Goal: Task Accomplishment & Management: Use online tool/utility

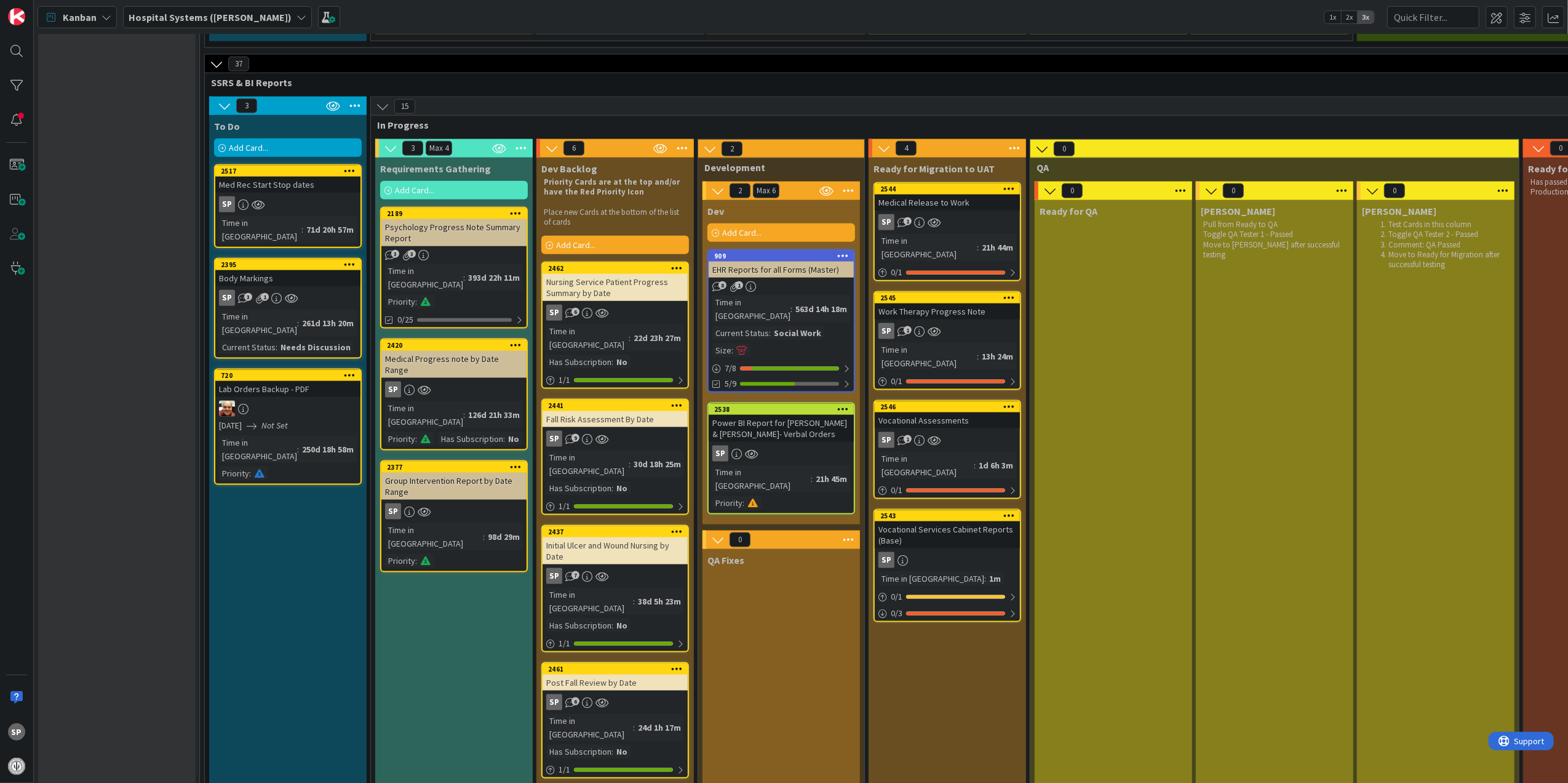
click at [1010, 511] on icon at bounding box center [1010, 516] width 12 height 9
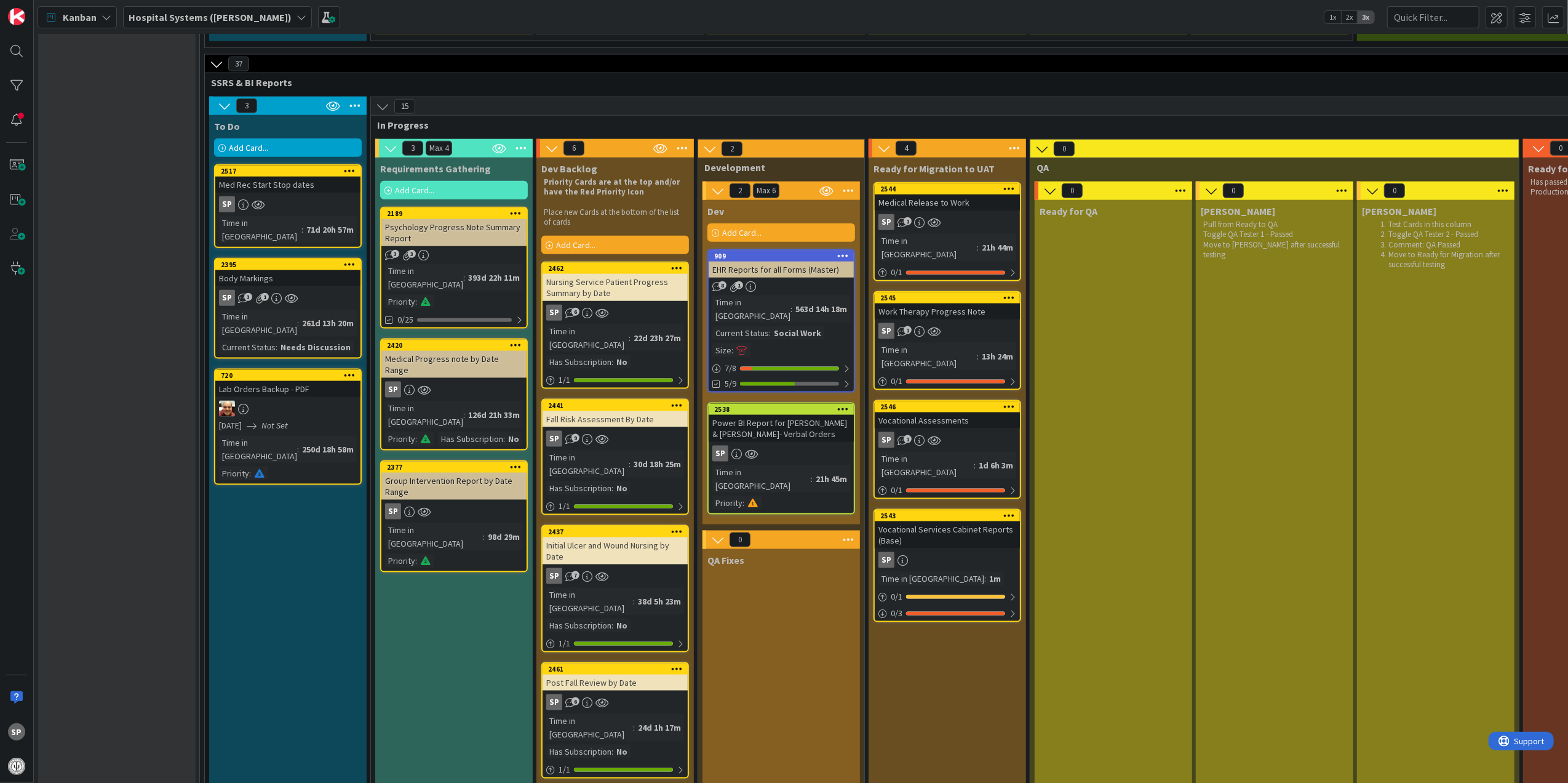
click at [822, 224] on div "Add Card..." at bounding box center [781, 232] width 147 height 19
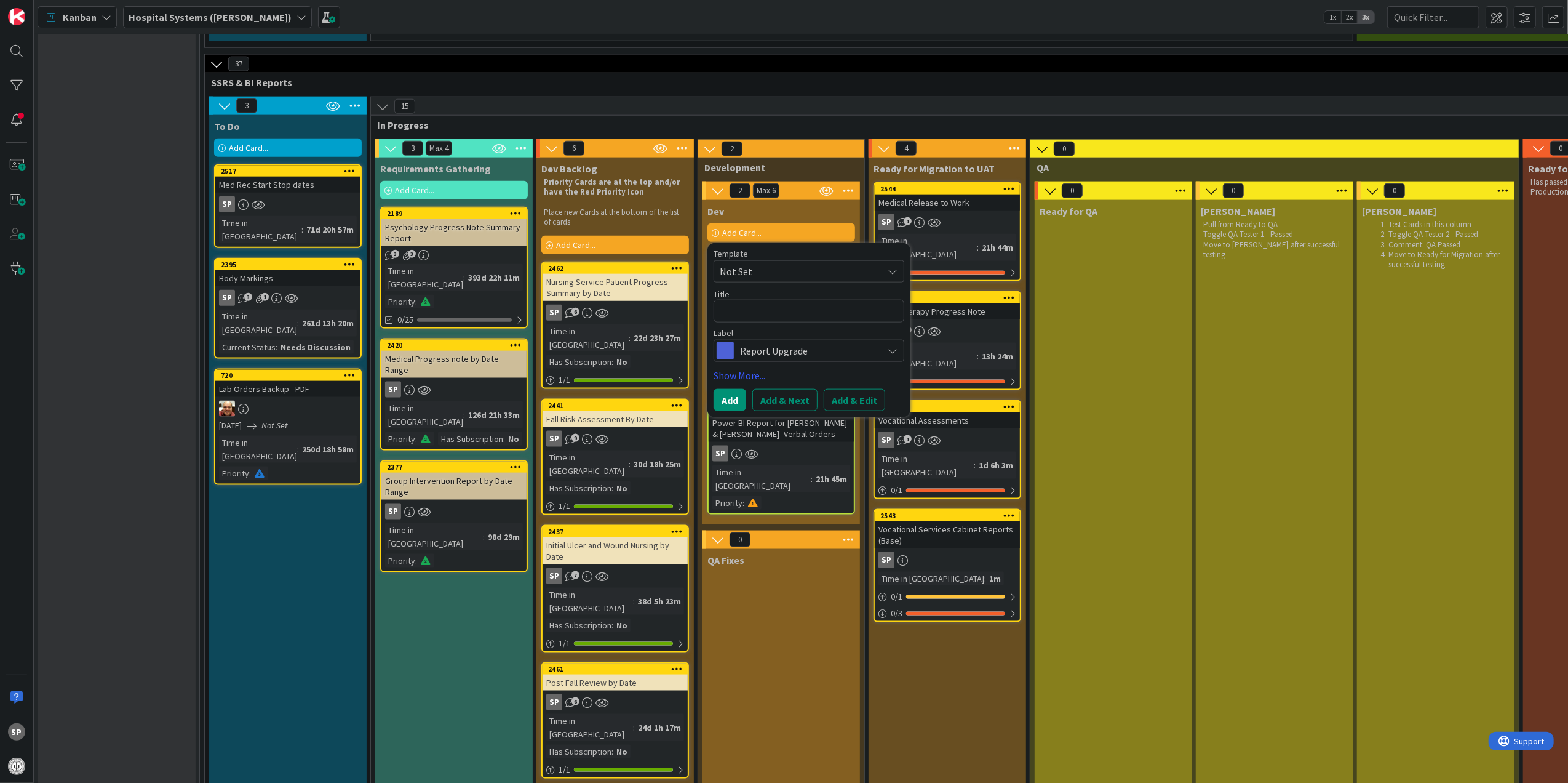
click at [815, 261] on span "Not Set" at bounding box center [809, 272] width 191 height 22
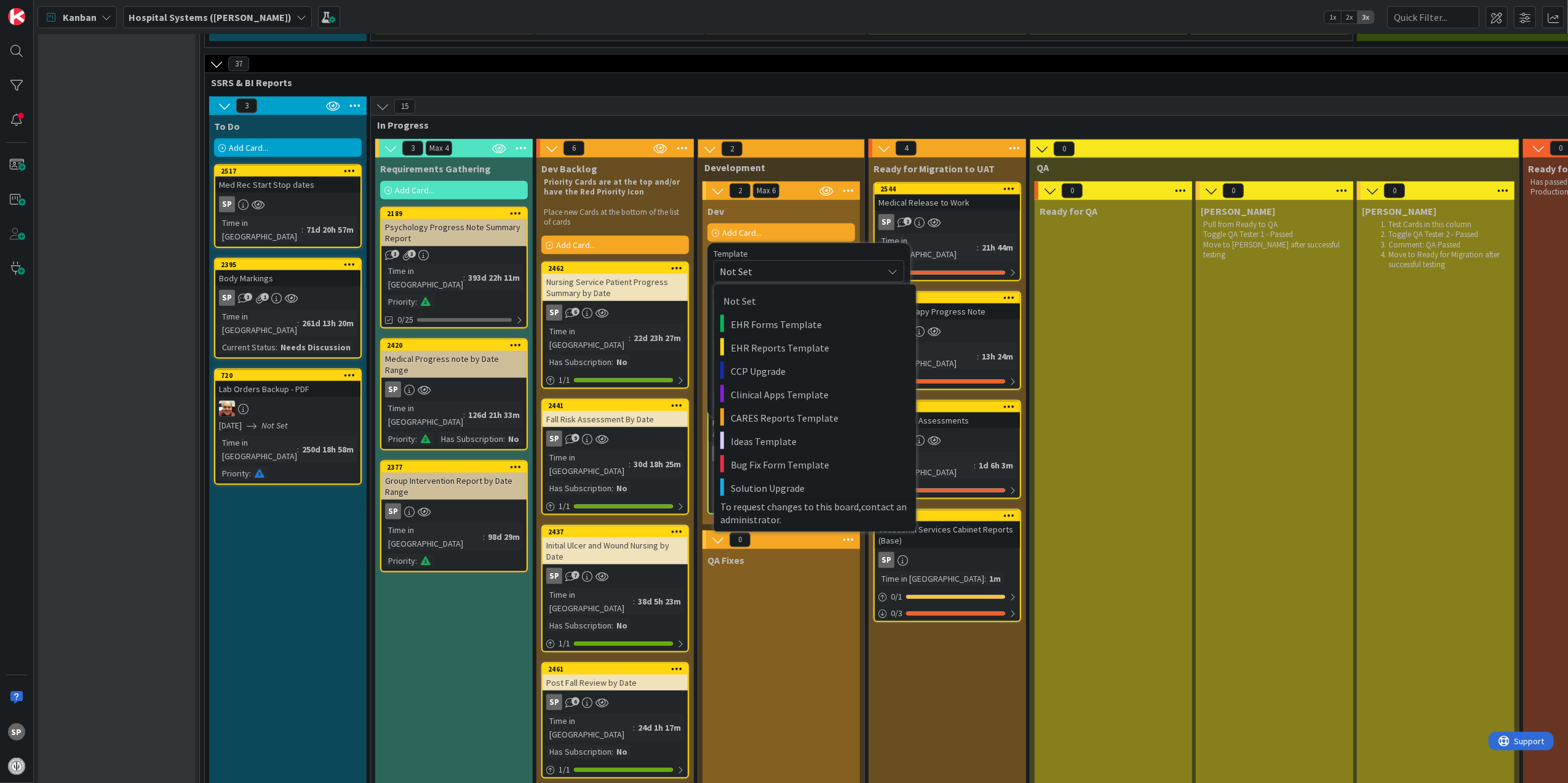
drag, startPoint x: 995, startPoint y: 609, endPoint x: 995, endPoint y: 594, distance: 15.0
click at [995, 597] on div "Ready for Migration to UAT 2544 Medical Release to Work SP 1 Time in Column : 2…" at bounding box center [948, 757] width 158 height 1199
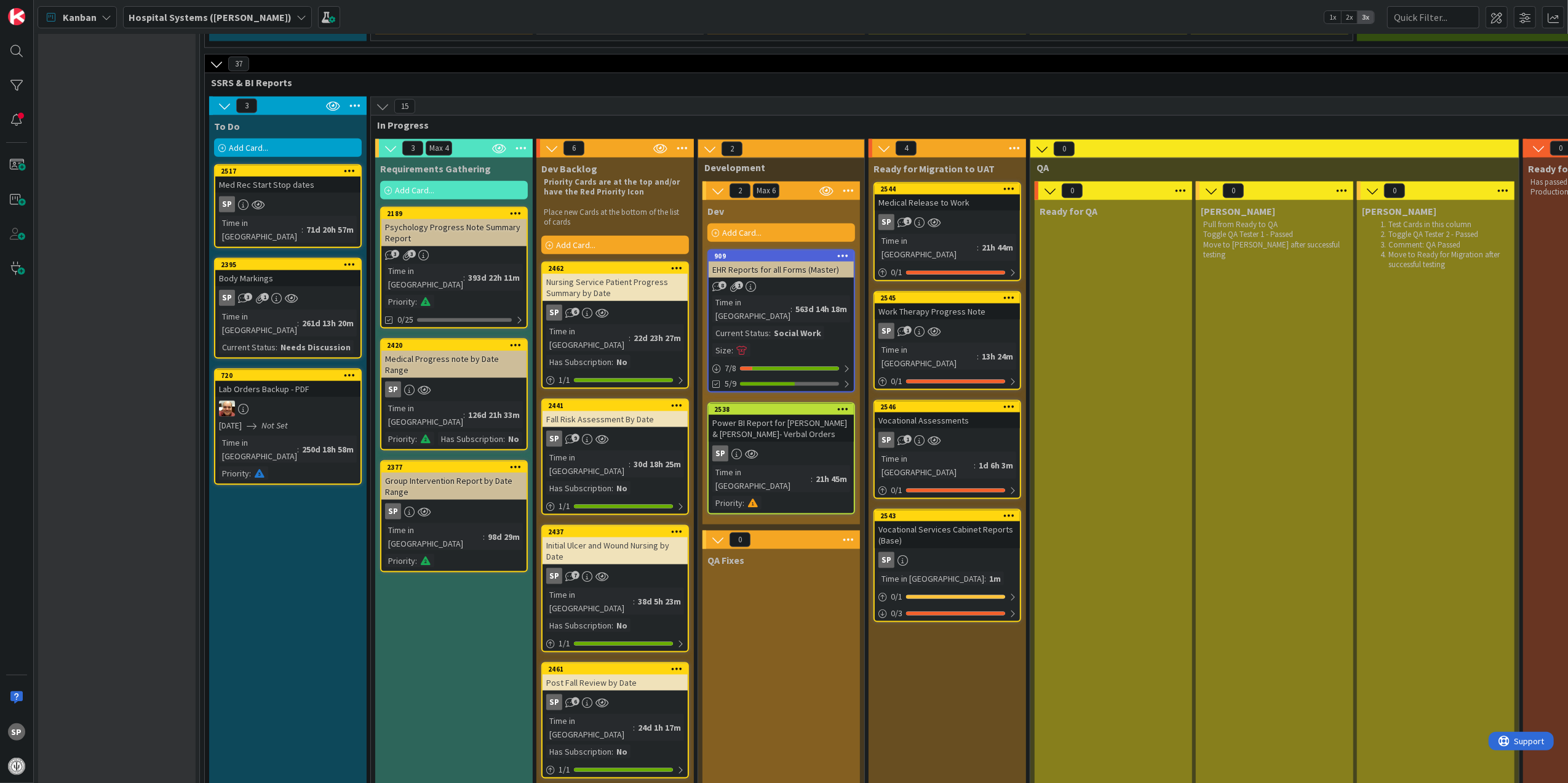
click at [1015, 511] on icon at bounding box center [1010, 516] width 12 height 9
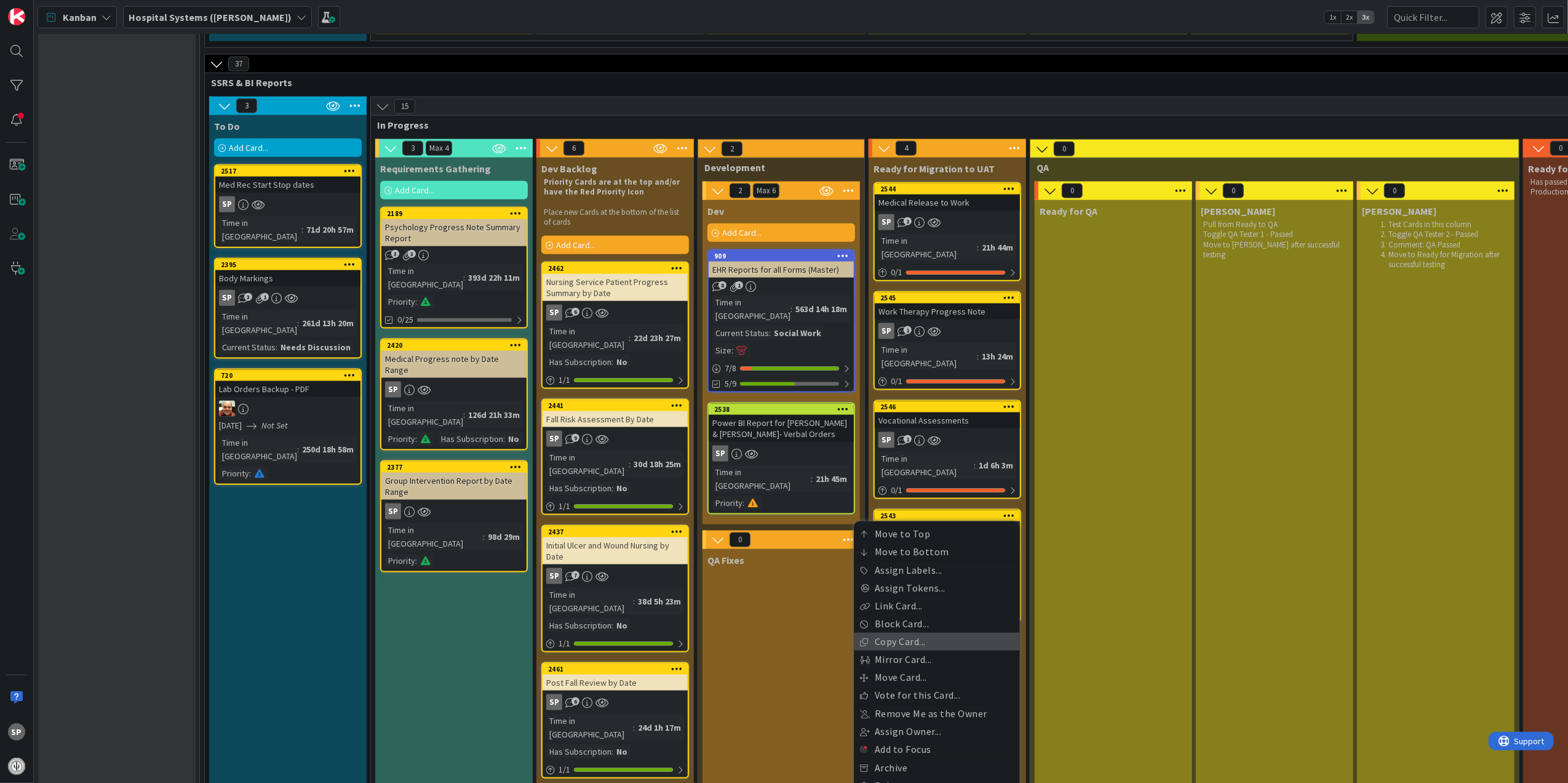
click at [948, 633] on link "Copy Card..." at bounding box center [937, 641] width 166 height 18
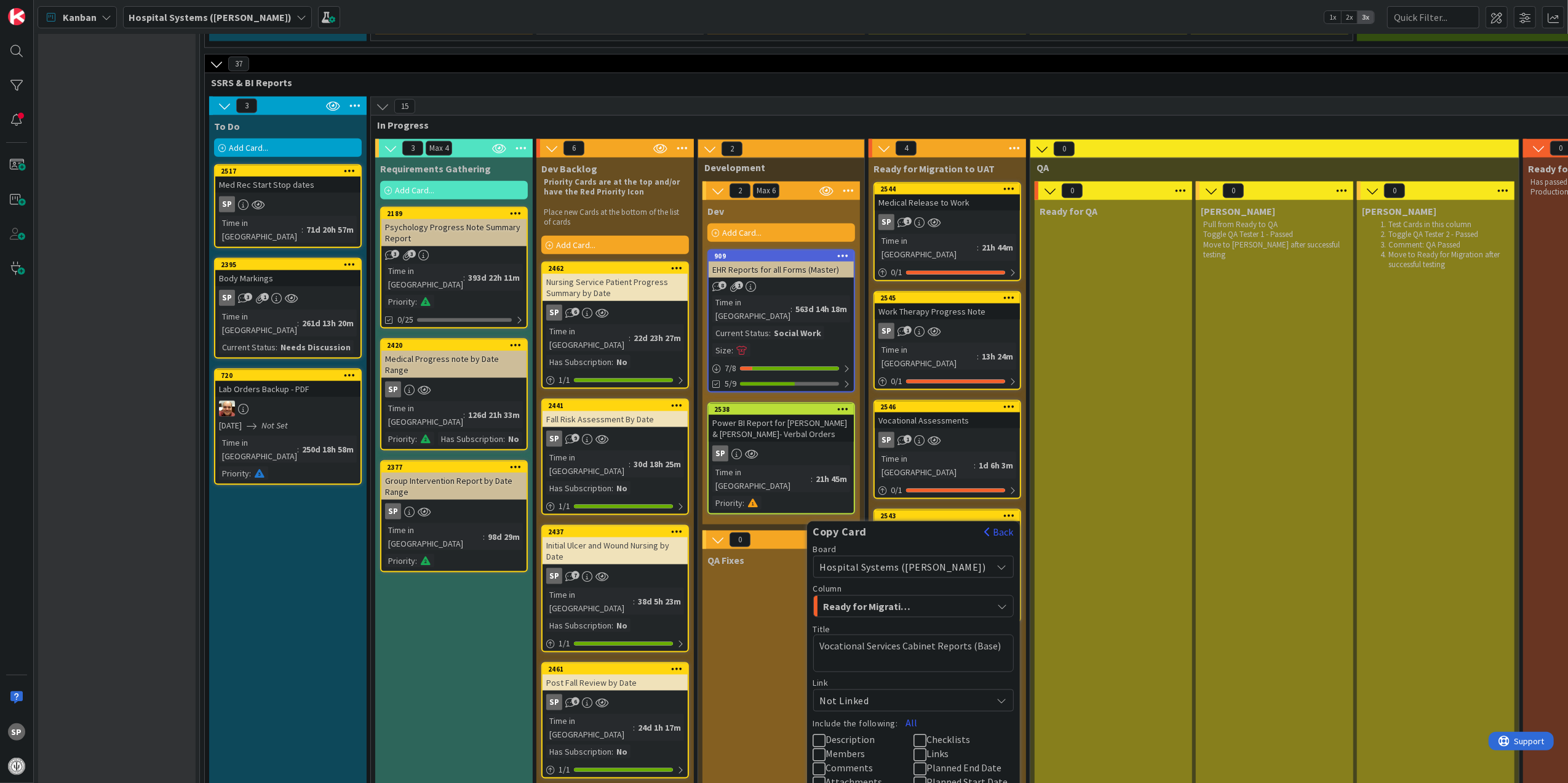
click at [876, 733] on span "Description" at bounding box center [851, 739] width 49 height 13
click at [866, 747] on span "Members" at bounding box center [846, 753] width 39 height 13
click at [926, 747] on icon at bounding box center [920, 755] width 13 height 15
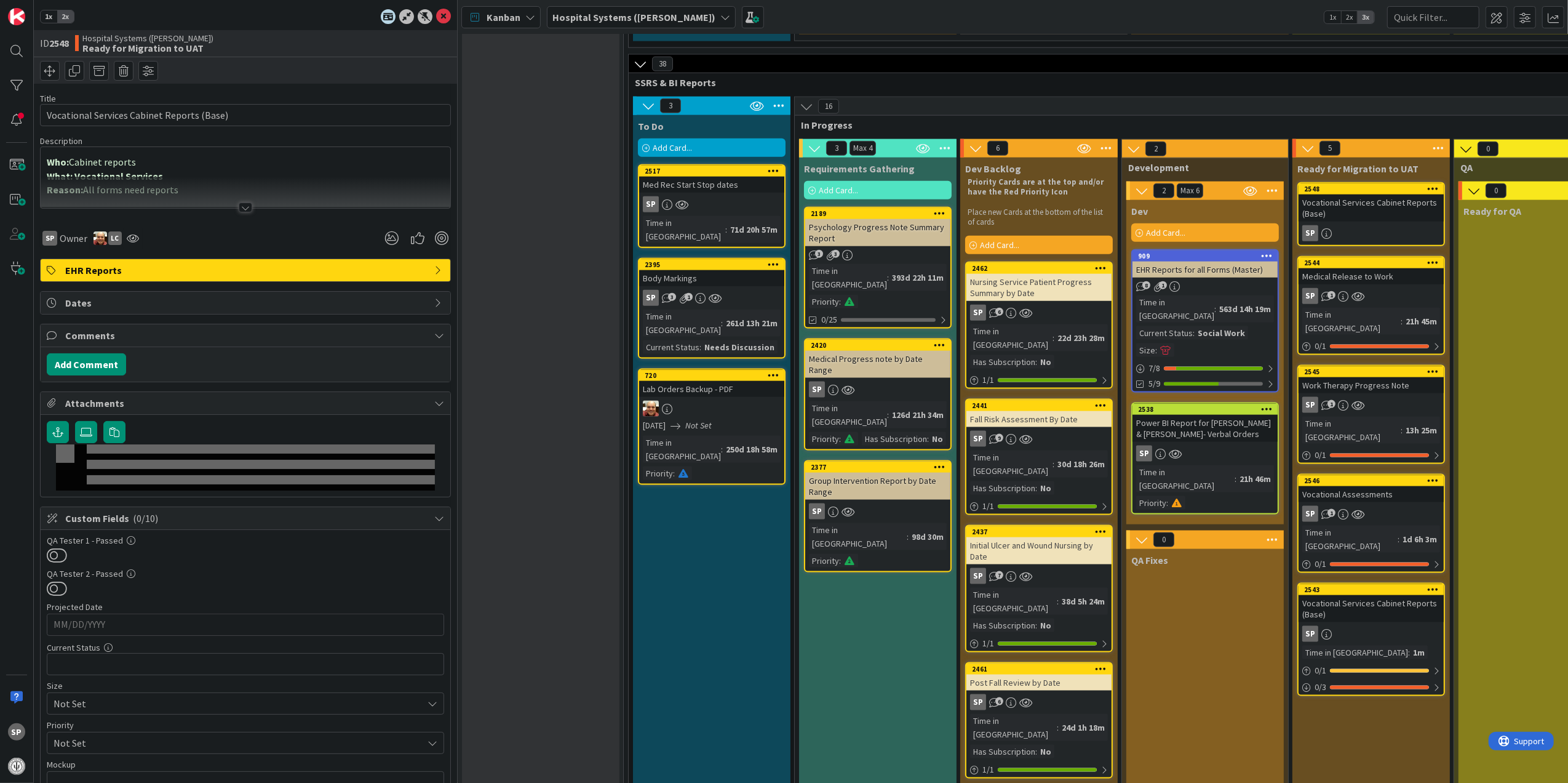
type textarea "x"
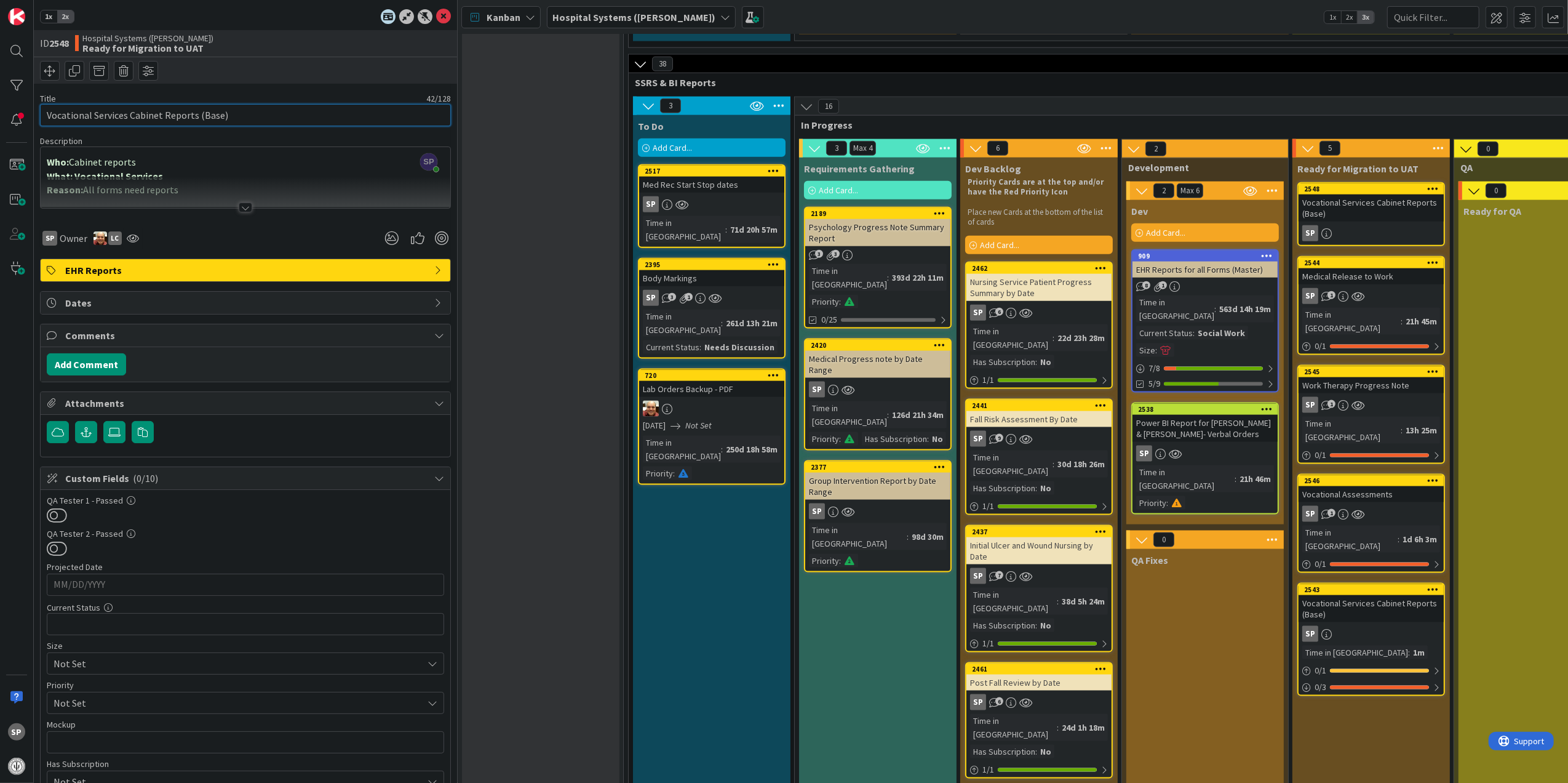
drag, startPoint x: 126, startPoint y: 115, endPoint x: 0, endPoint y: 110, distance: 126.1
click at [0, 110] on html "SP 1x 2x ID 2548 Hospital Systems ([PERSON_NAME]) Ready for Migration to UAT Ti…" at bounding box center [784, 391] width 1568 height 783
type input "Deaf Services Cabinet Reports (Base)"
type textarea "x"
type input "Deaf Services Cabinet Reports (Base)"
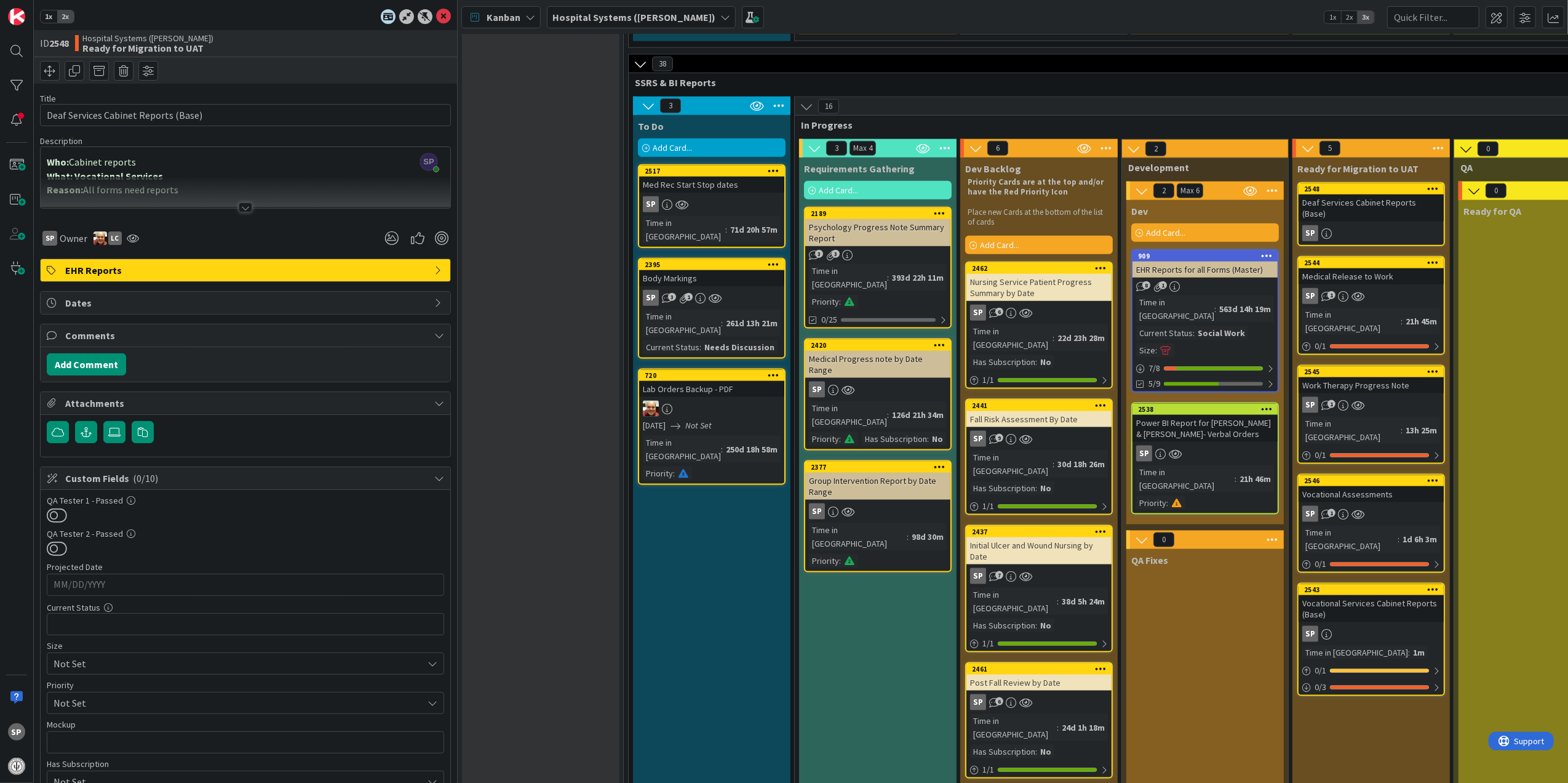
click at [243, 206] on div at bounding box center [246, 207] width 13 height 10
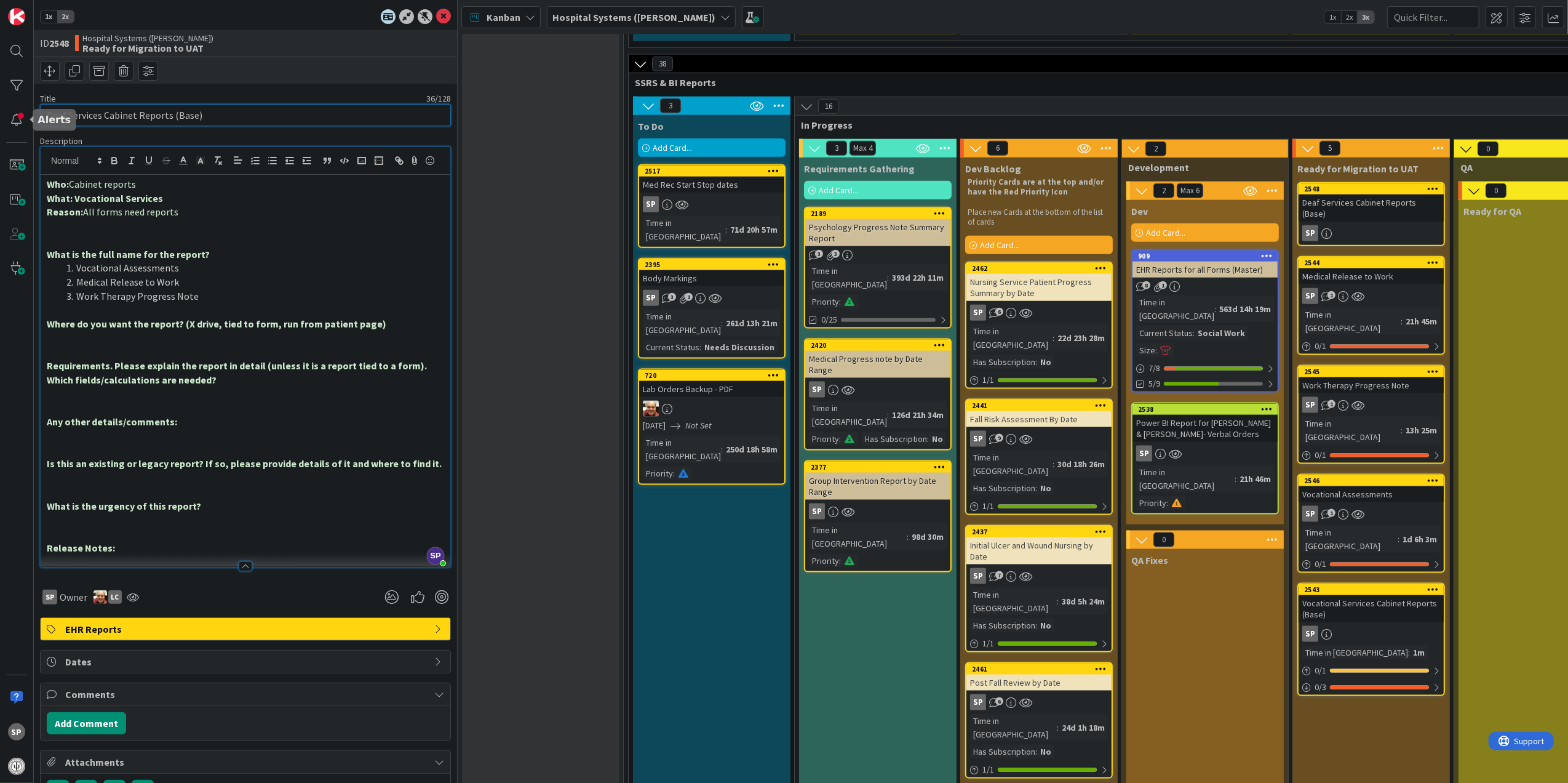
drag, startPoint x: 101, startPoint y: 118, endPoint x: 0, endPoint y: 115, distance: 101.0
click at [0, 115] on html "SP 1x 2x ID 2548 Hospital Systems ([PERSON_NAME]) Ready for Migration to UAT Ti…" at bounding box center [784, 391] width 1568 height 783
drag, startPoint x: 74, startPoint y: 215, endPoint x: 192, endPoint y: 215, distance: 118.0
click at [192, 206] on p "What: Vocational Services" at bounding box center [246, 198] width 398 height 14
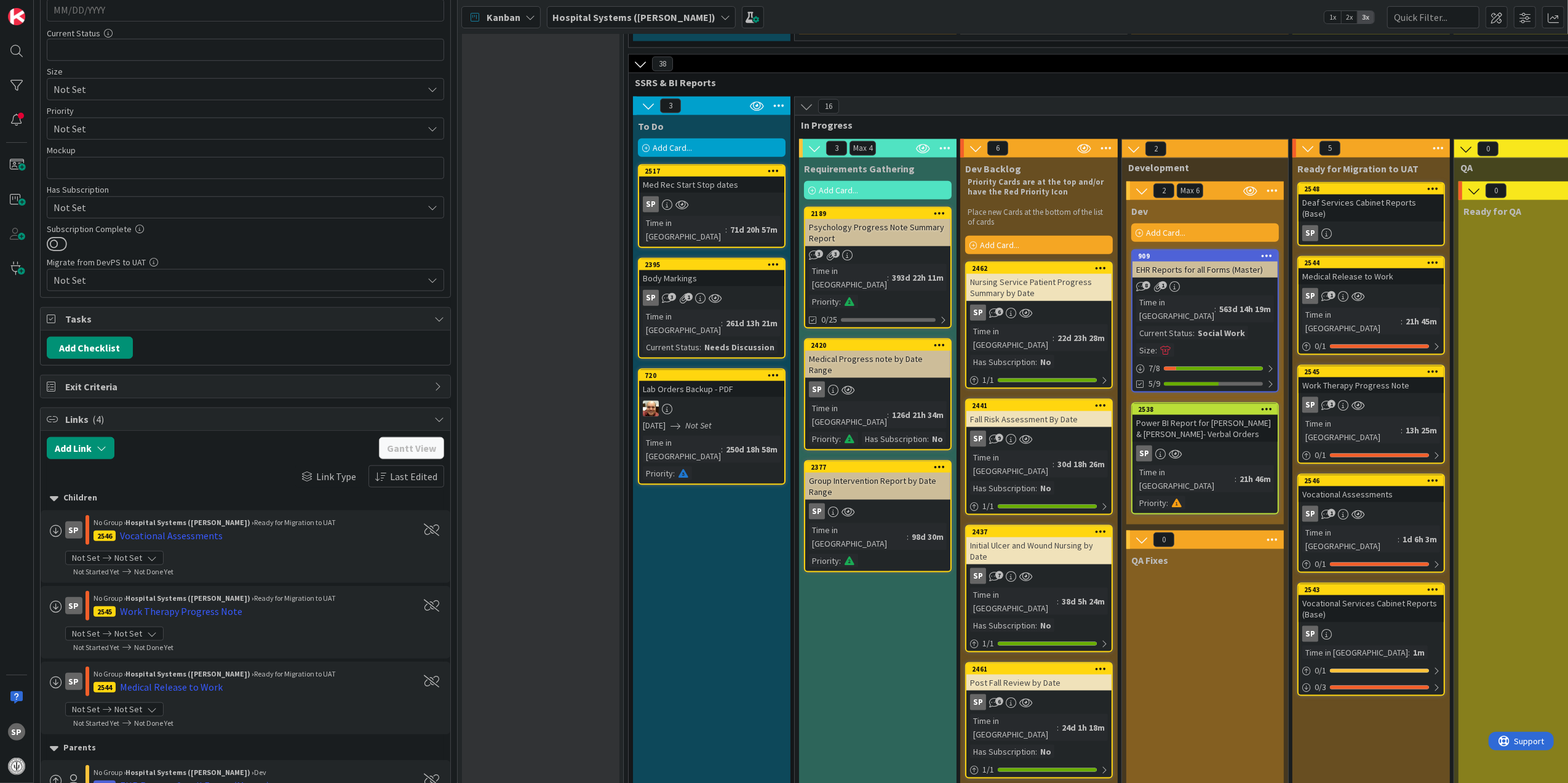
scroll to position [1067, 0]
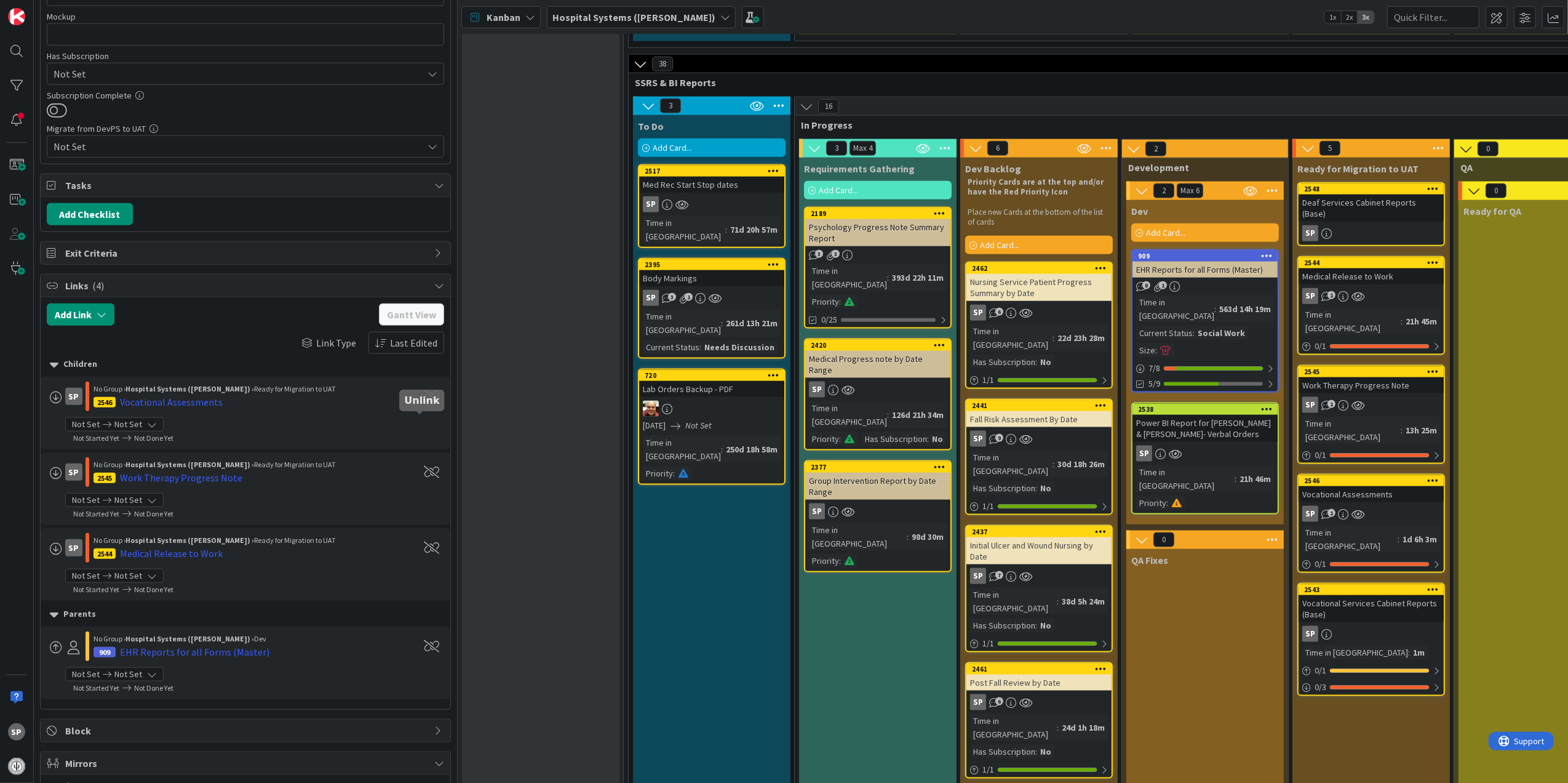
click at [424, 402] on span at bounding box center [432, 396] width 16 height 13
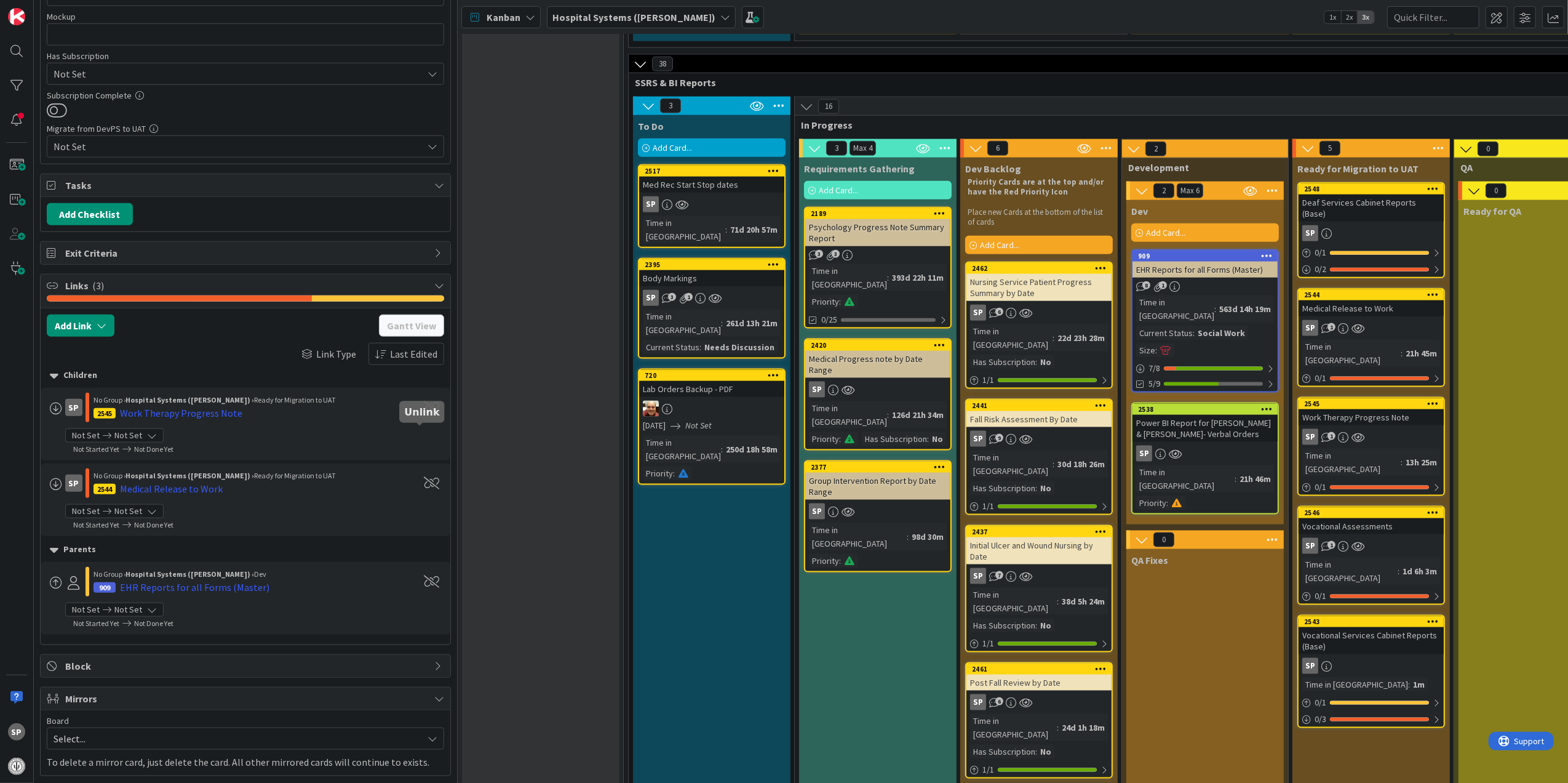
click at [424, 413] on span at bounding box center [432, 408] width 16 height 13
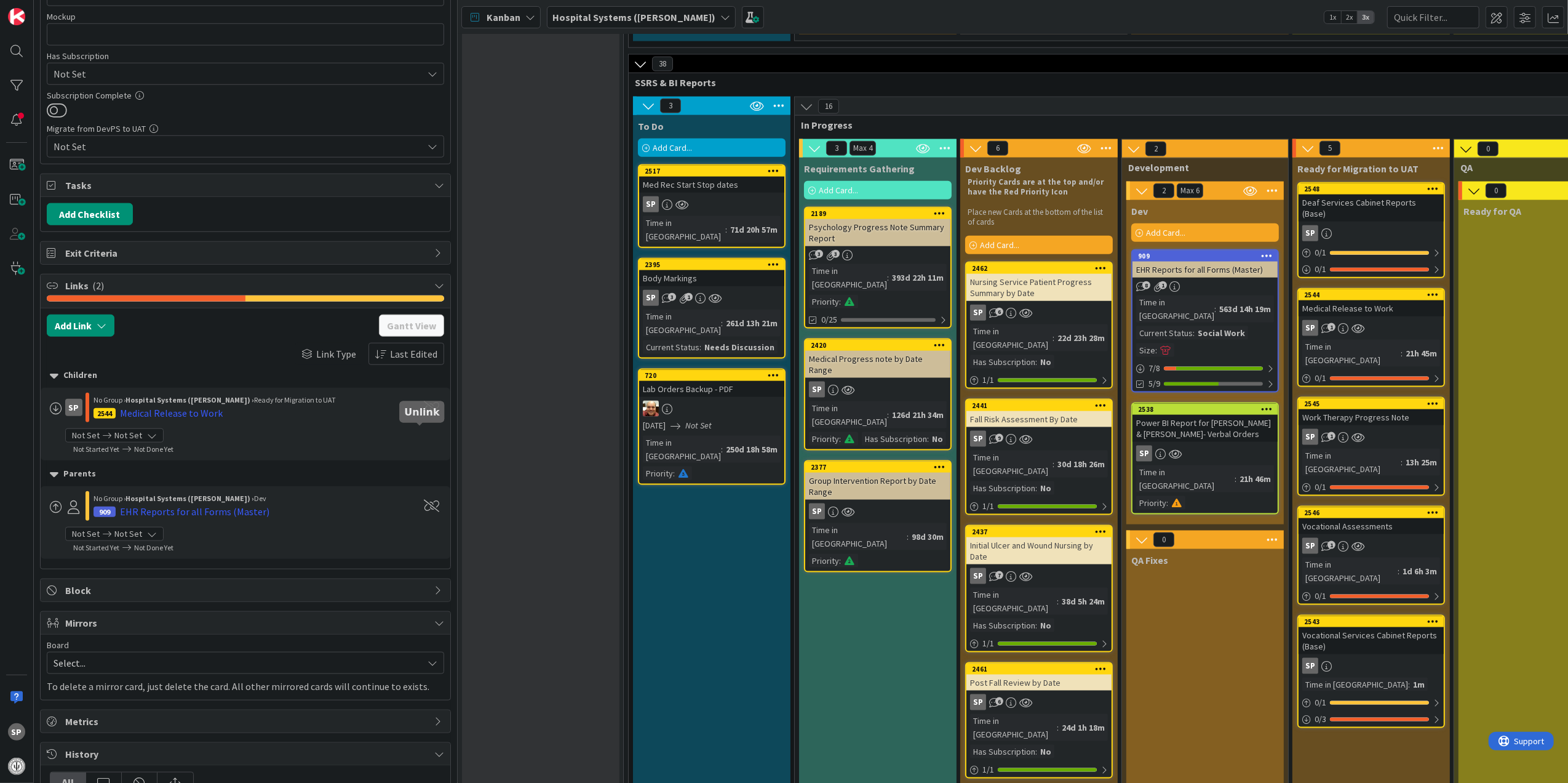
click at [424, 413] on span at bounding box center [432, 408] width 16 height 13
type textarea "x"
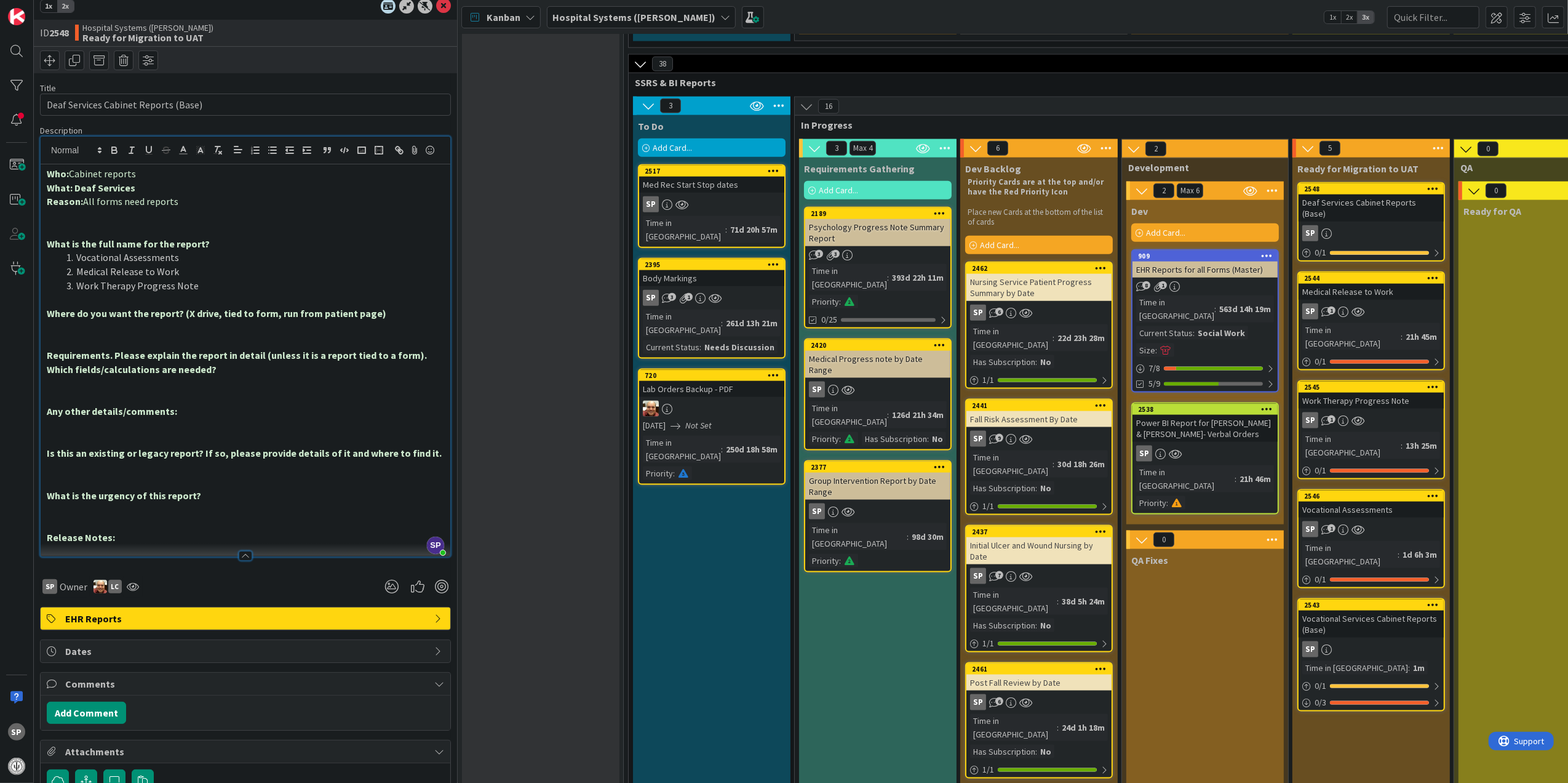
scroll to position [0, 0]
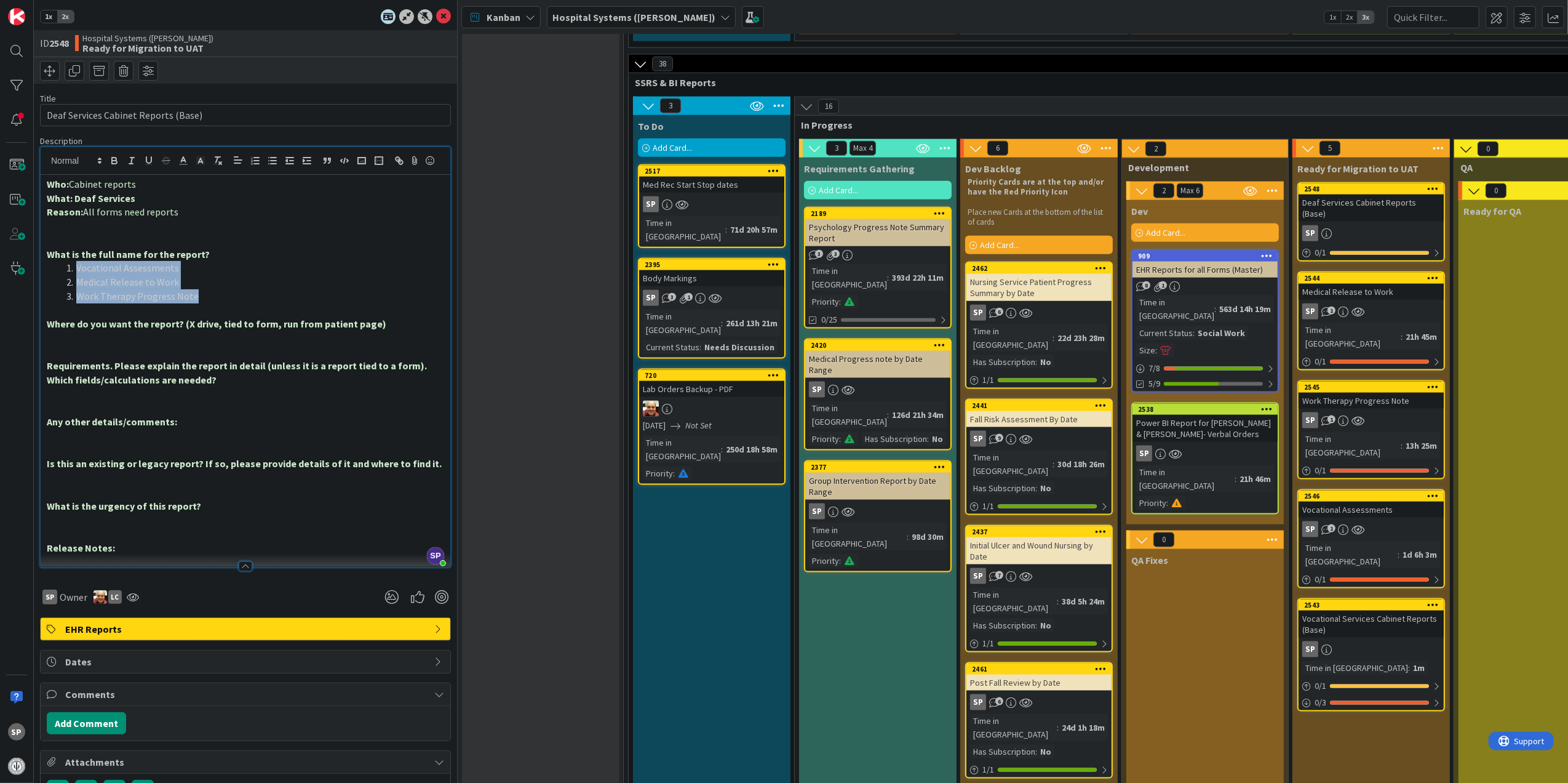
drag, startPoint x: 207, startPoint y: 314, endPoint x: 77, endPoint y: 286, distance: 133.0
click at [77, 286] on ol "Vocational Assessments Medical Release to Work Work Therapy Progress Note" at bounding box center [246, 282] width 398 height 42
click at [197, 289] on li "Medical Release to Work" at bounding box center [253, 282] width 383 height 14
drag, startPoint x: 200, startPoint y: 318, endPoint x: 77, endPoint y: 283, distance: 127.9
click at [77, 283] on ol "Vocational Assessments Medical Release to Work Work Therapy Progress Note" at bounding box center [246, 282] width 398 height 42
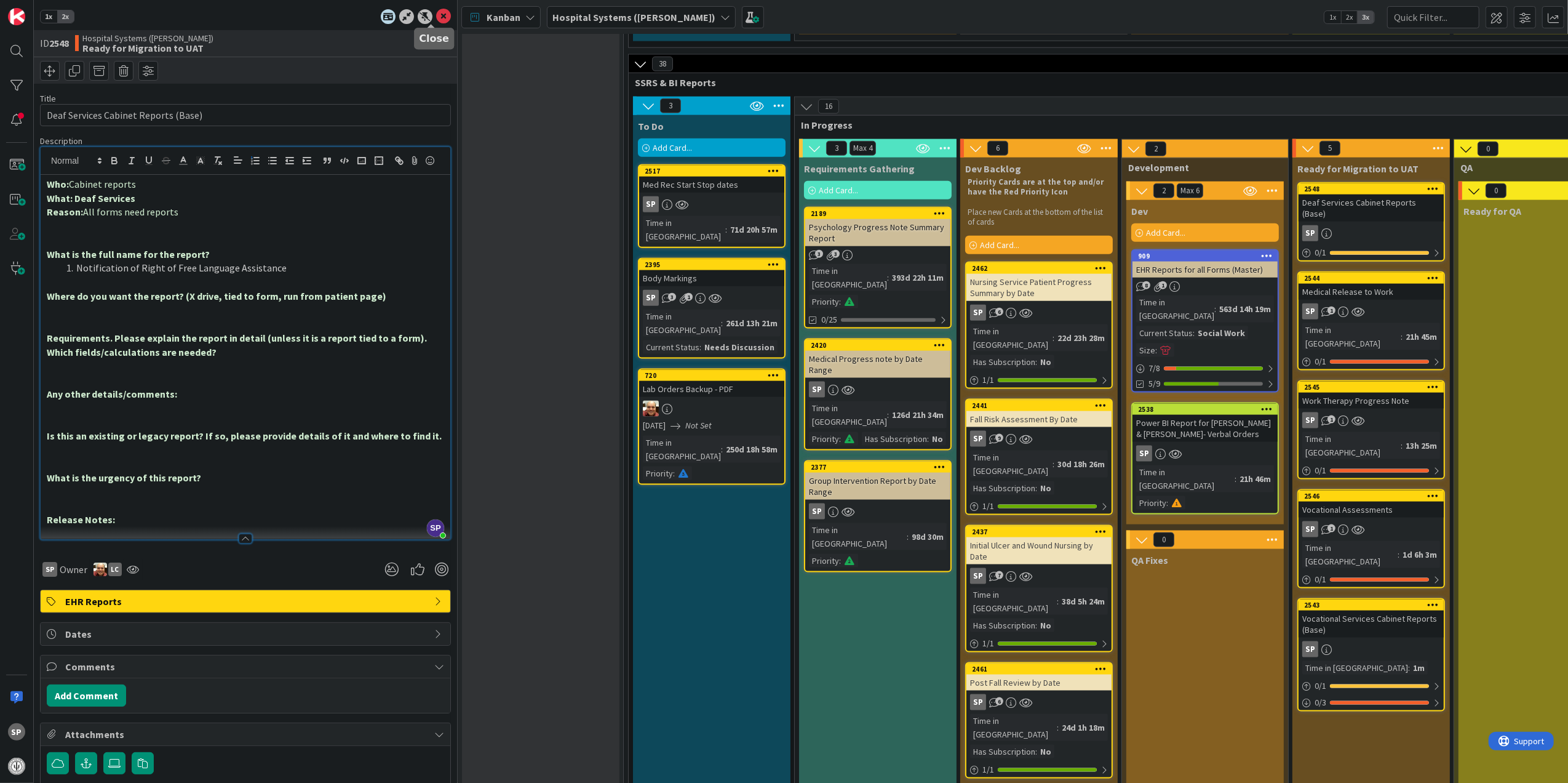
click at [436, 22] on icon at bounding box center [444, 16] width 15 height 15
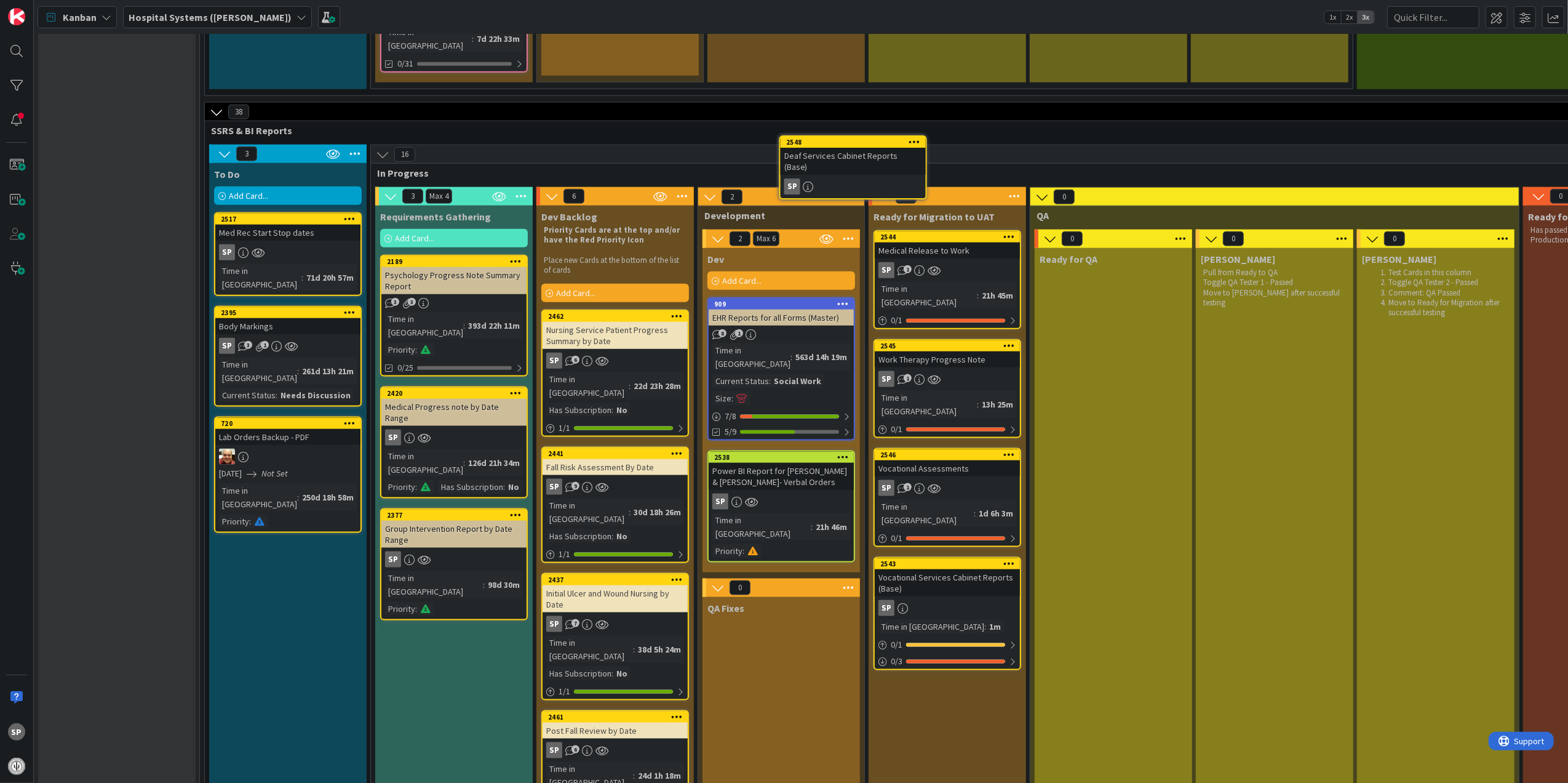
scroll to position [1417, 0]
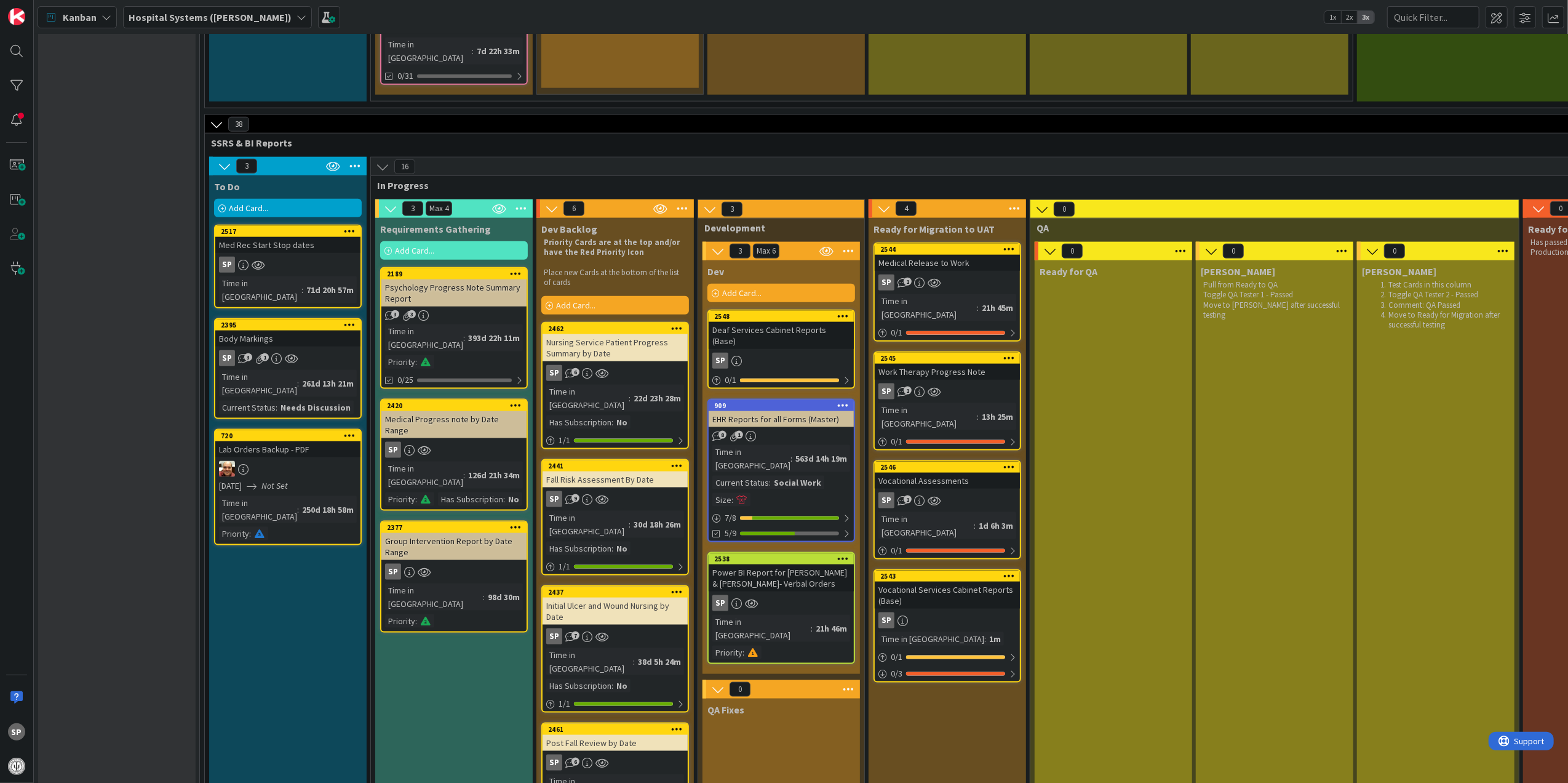
click at [1010, 244] on icon at bounding box center [1010, 249] width 12 height 9
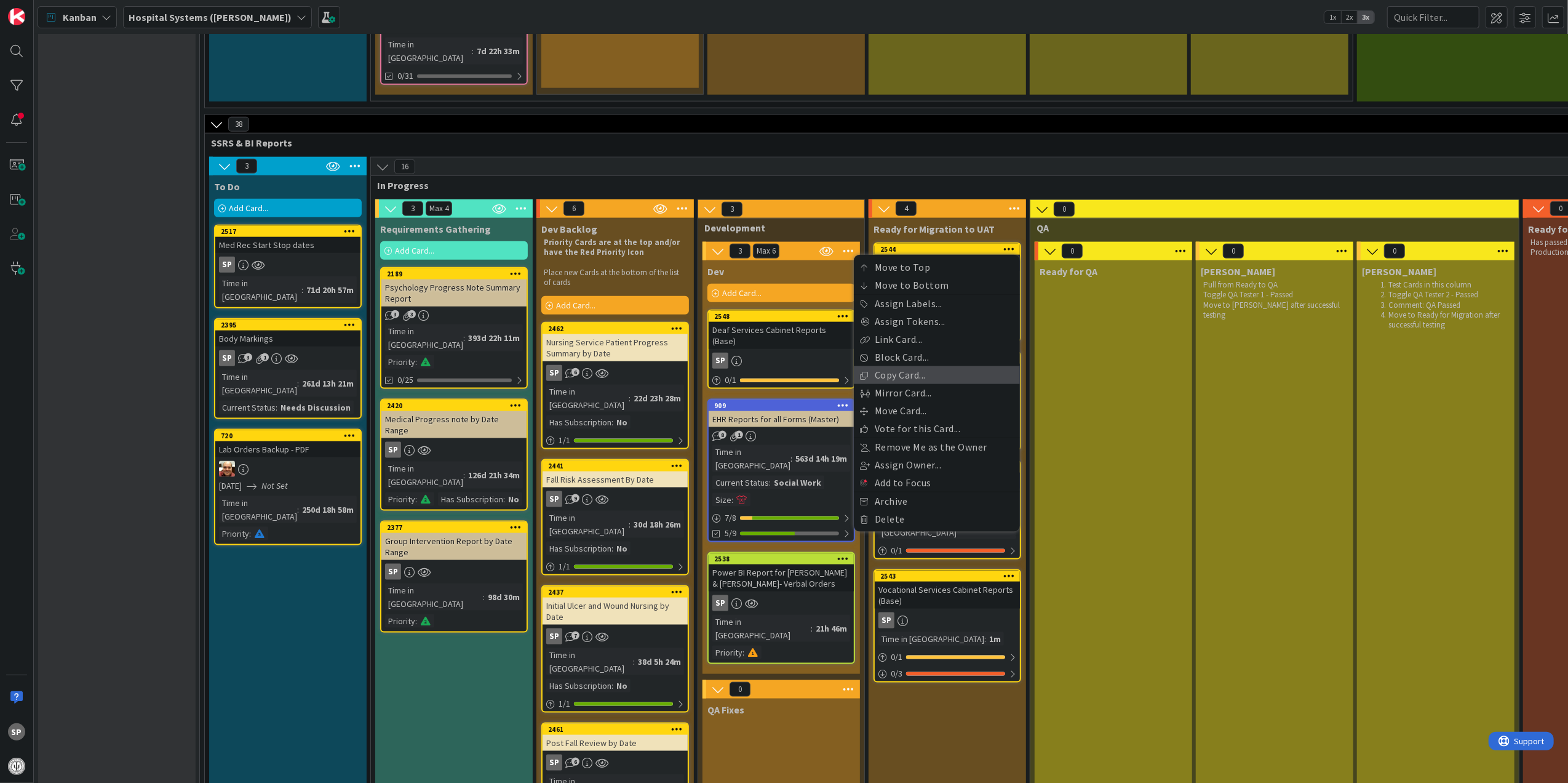
click at [920, 367] on link "Copy Card..." at bounding box center [937, 375] width 166 height 18
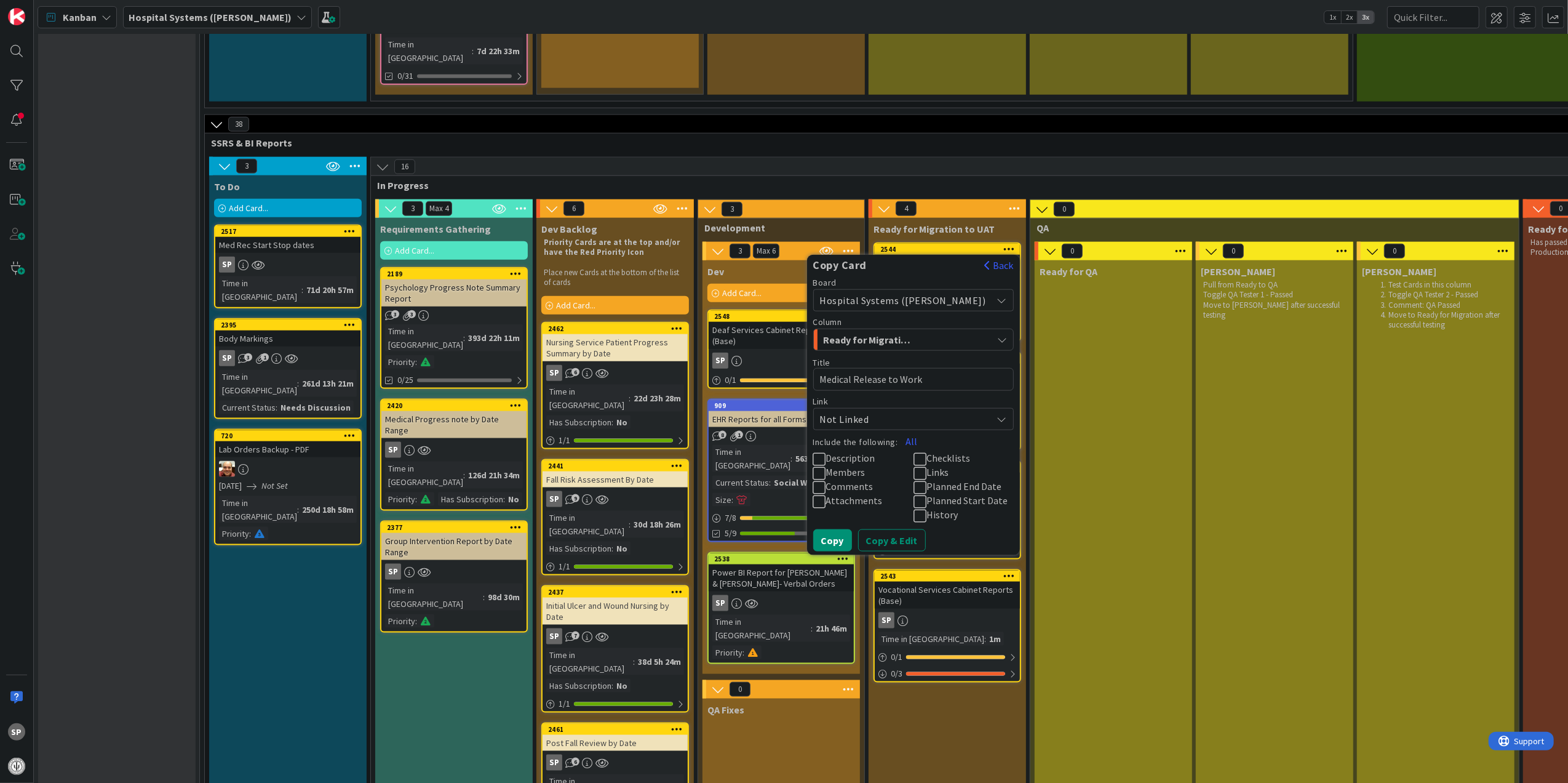
click at [866, 466] on span "Members" at bounding box center [846, 472] width 39 height 13
click at [876, 452] on span "Description" at bounding box center [851, 458] width 49 height 13
click at [944, 466] on span "Links" at bounding box center [937, 472] width 22 height 13
click at [907, 530] on button "Copy & Edit" at bounding box center [892, 541] width 68 height 22
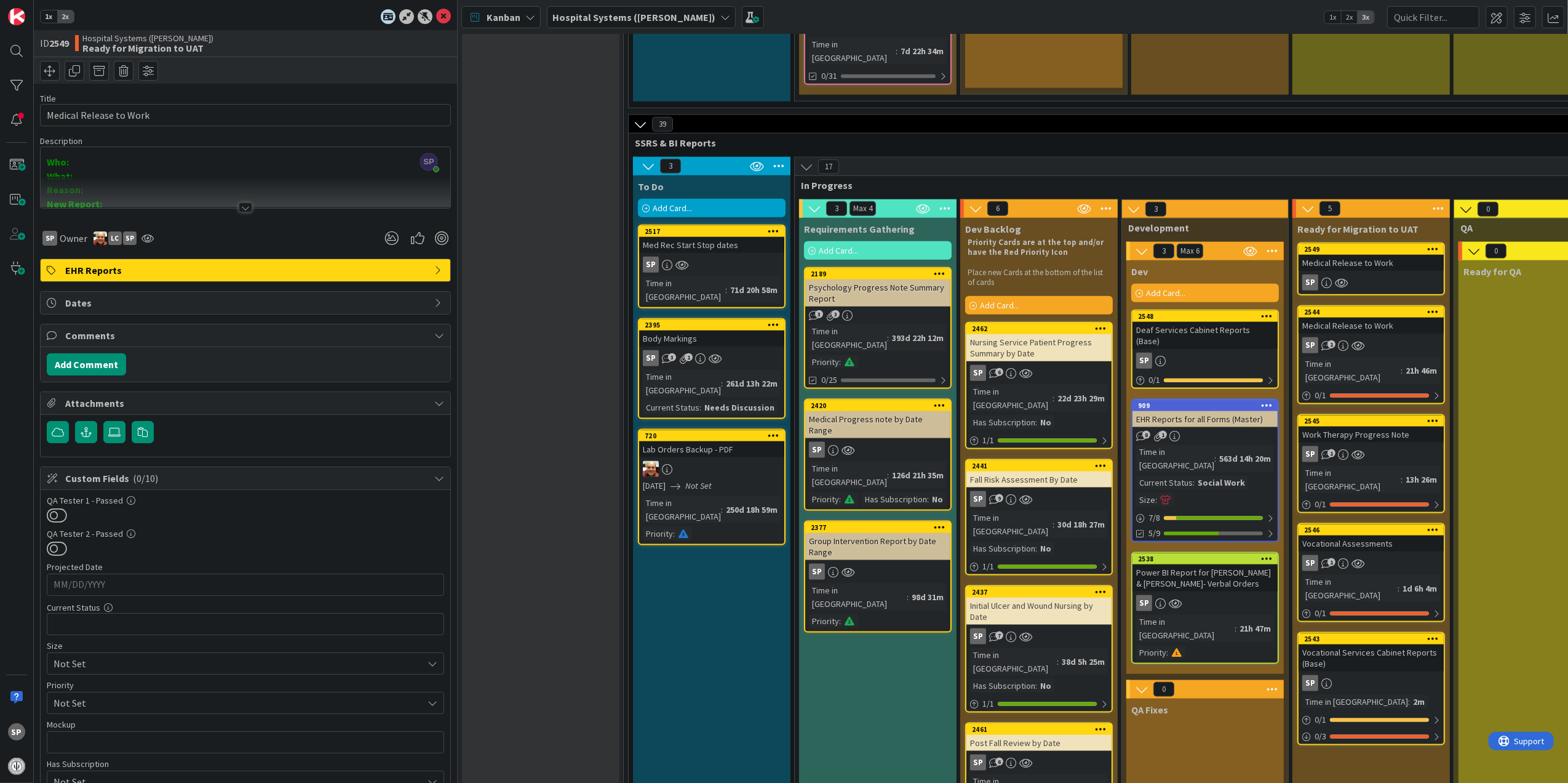
click at [1204, 322] on div "Deaf Services Cabinet Reports (Base)" at bounding box center [1205, 335] width 145 height 27
click at [203, 197] on div at bounding box center [246, 192] width 409 height 31
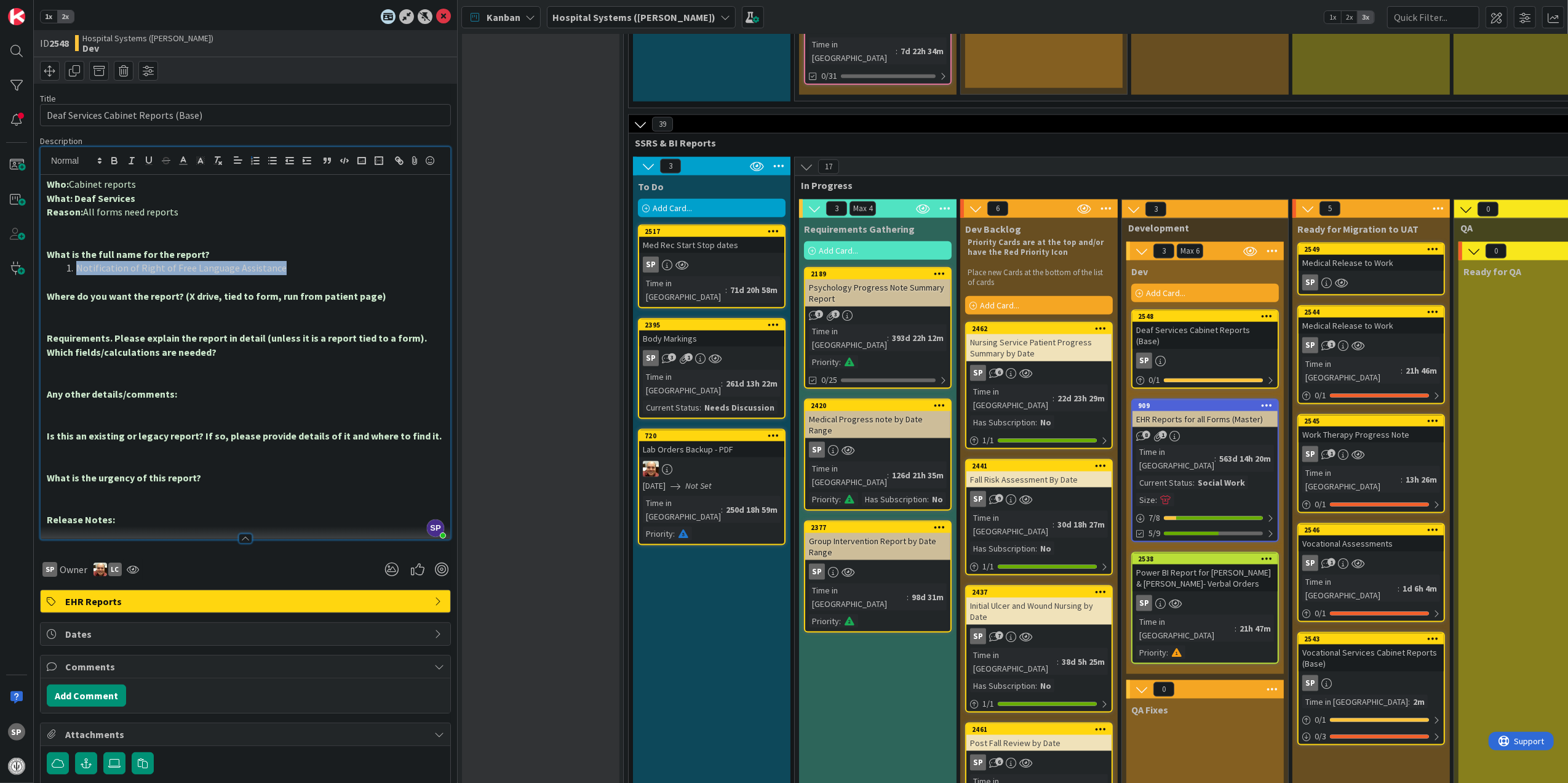
drag, startPoint x: 313, startPoint y: 289, endPoint x: 76, endPoint y: 292, distance: 237.0
click at [76, 275] on li "Notification of Right of Free Language Assistance" at bounding box center [253, 267] width 383 height 14
copy li "Notification of Right of Free Language Assistance"
click at [436, 19] on icon at bounding box center [444, 16] width 15 height 15
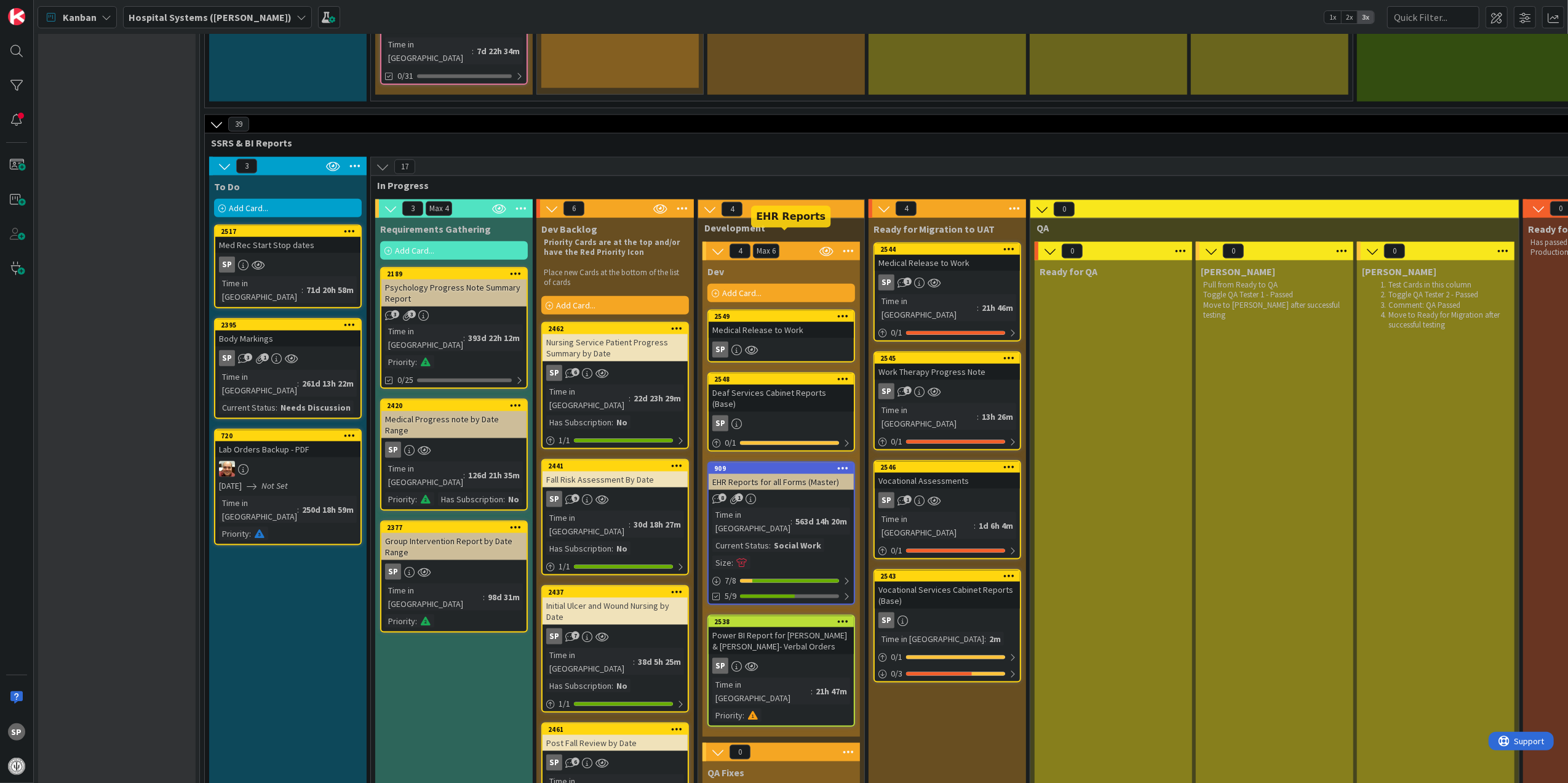
click at [800, 312] on div "2549" at bounding box center [784, 317] width 140 height 9
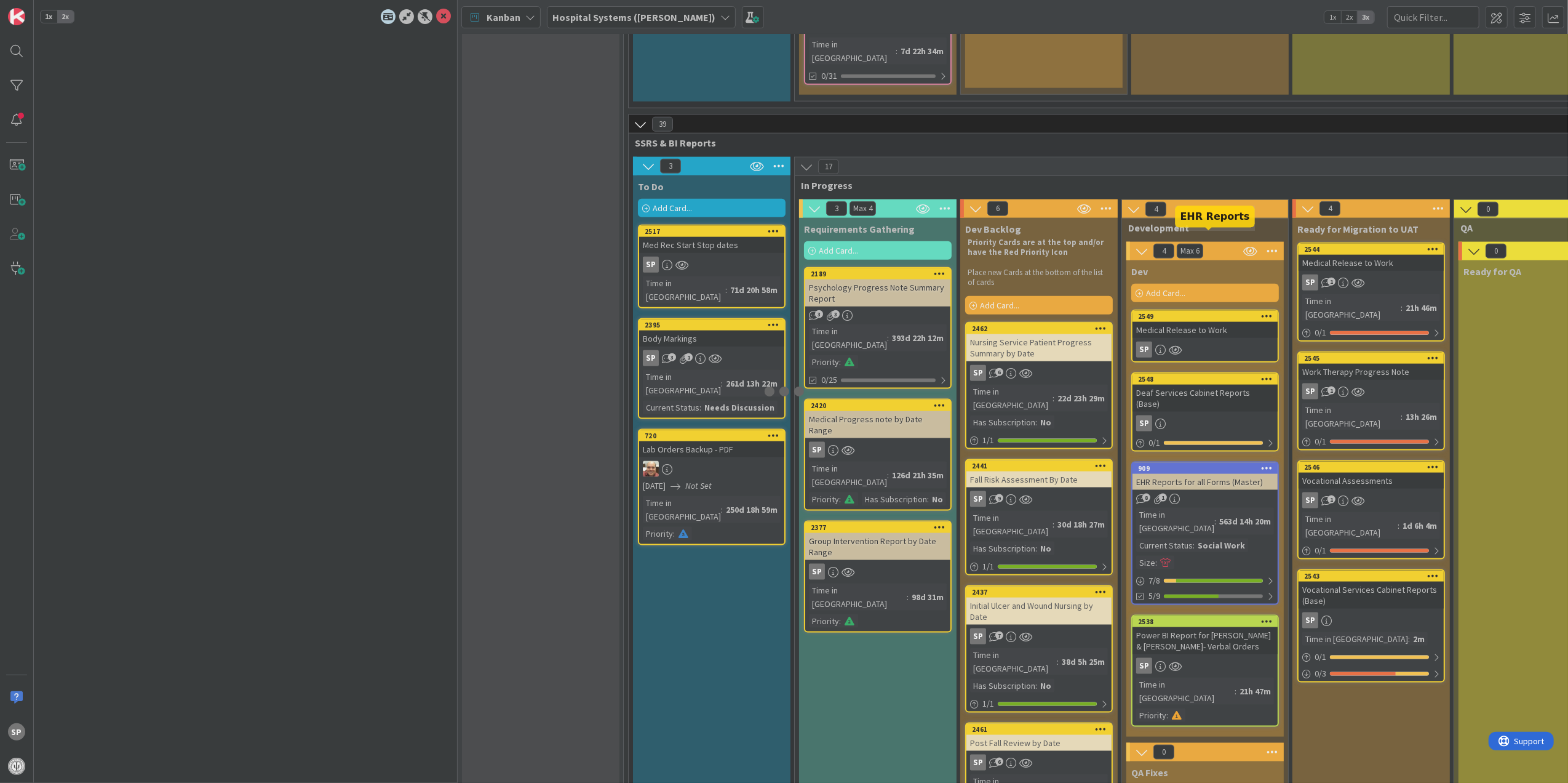
type textarea "x"
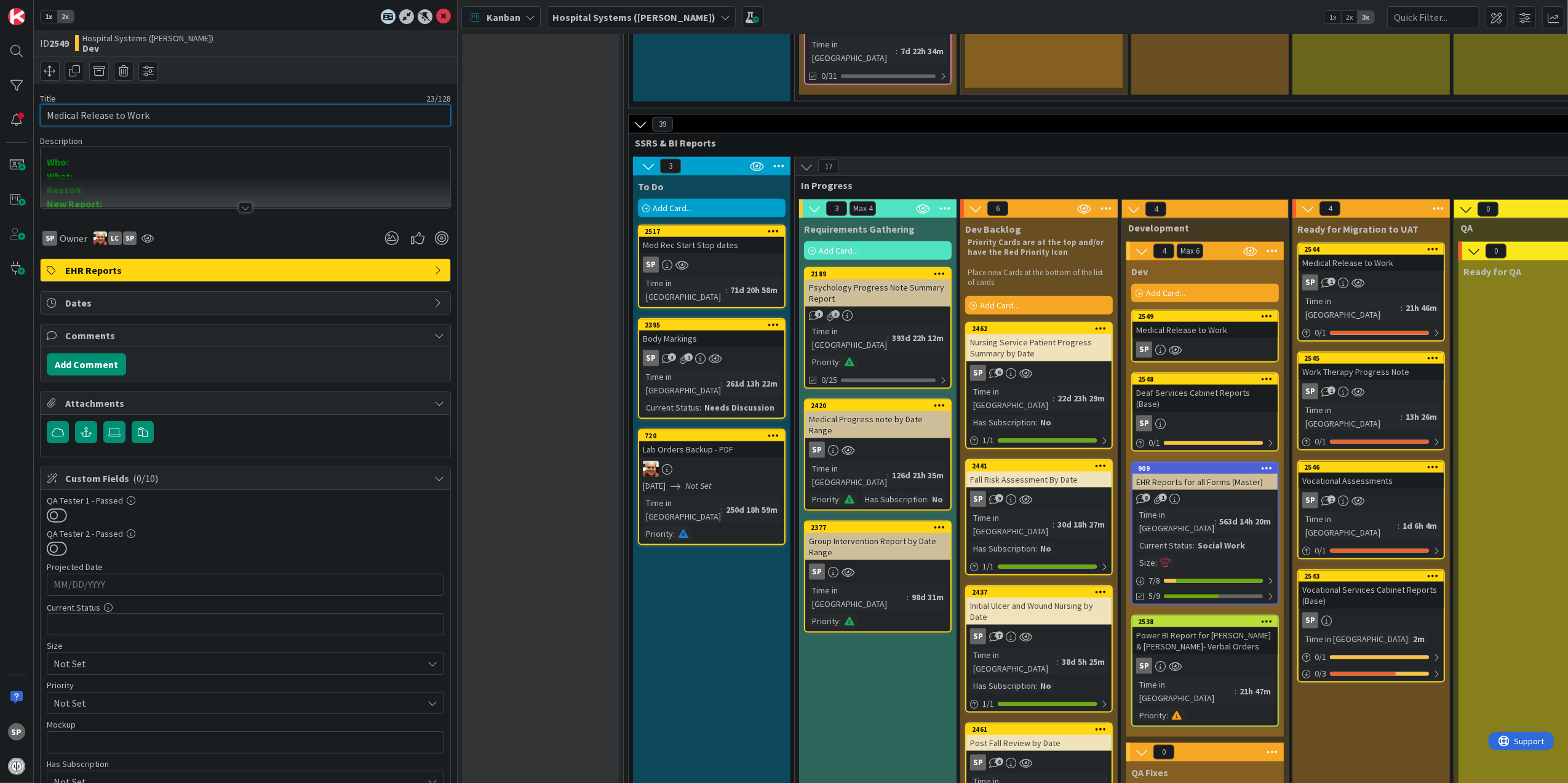
click at [187, 114] on input "Medical Release to Work" at bounding box center [246, 115] width 411 height 22
paste input "Notification of Right of Free Language Assistance"
type input "Notification of Right of Free Language Assistance"
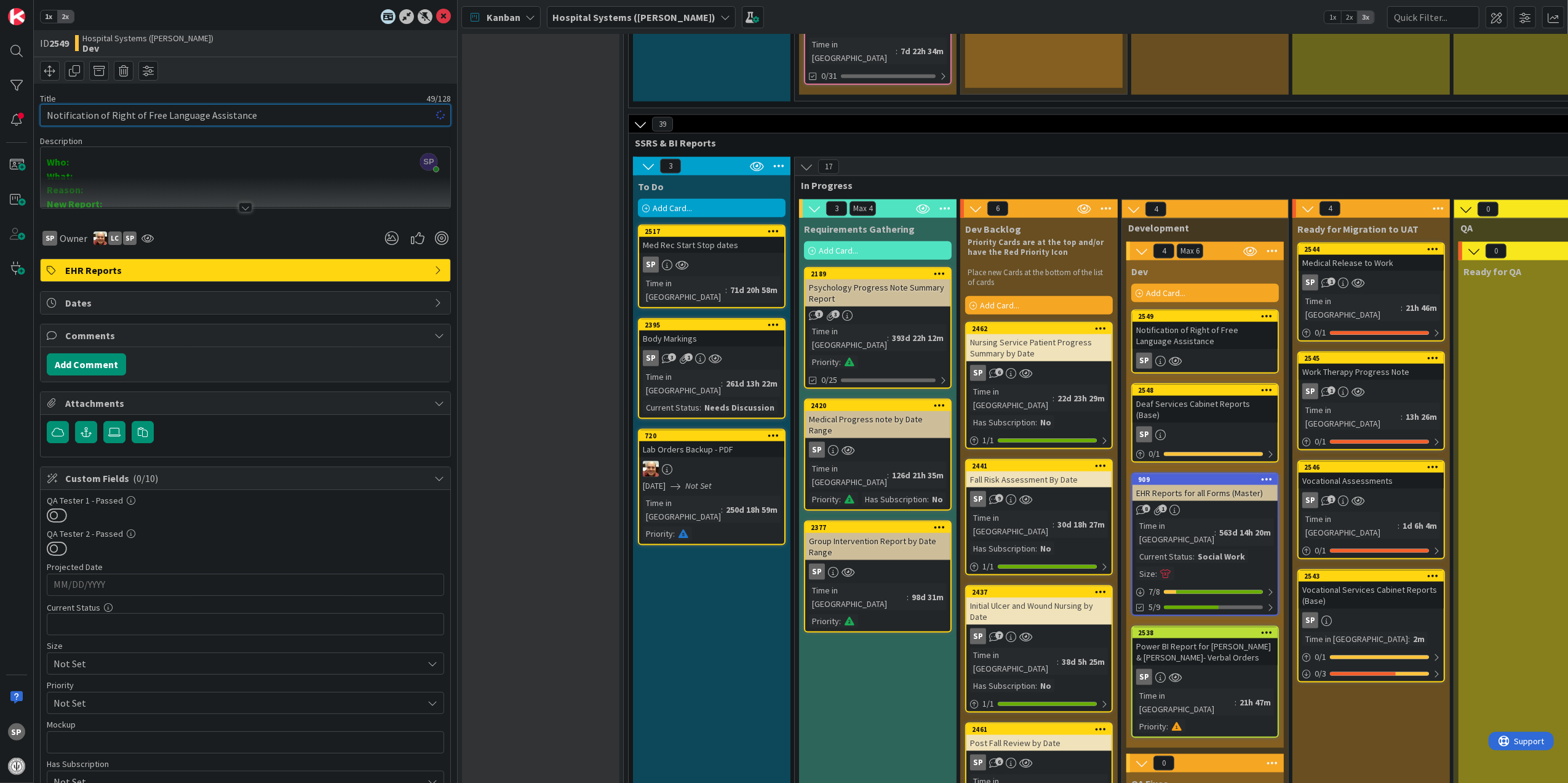
type textarea "x"
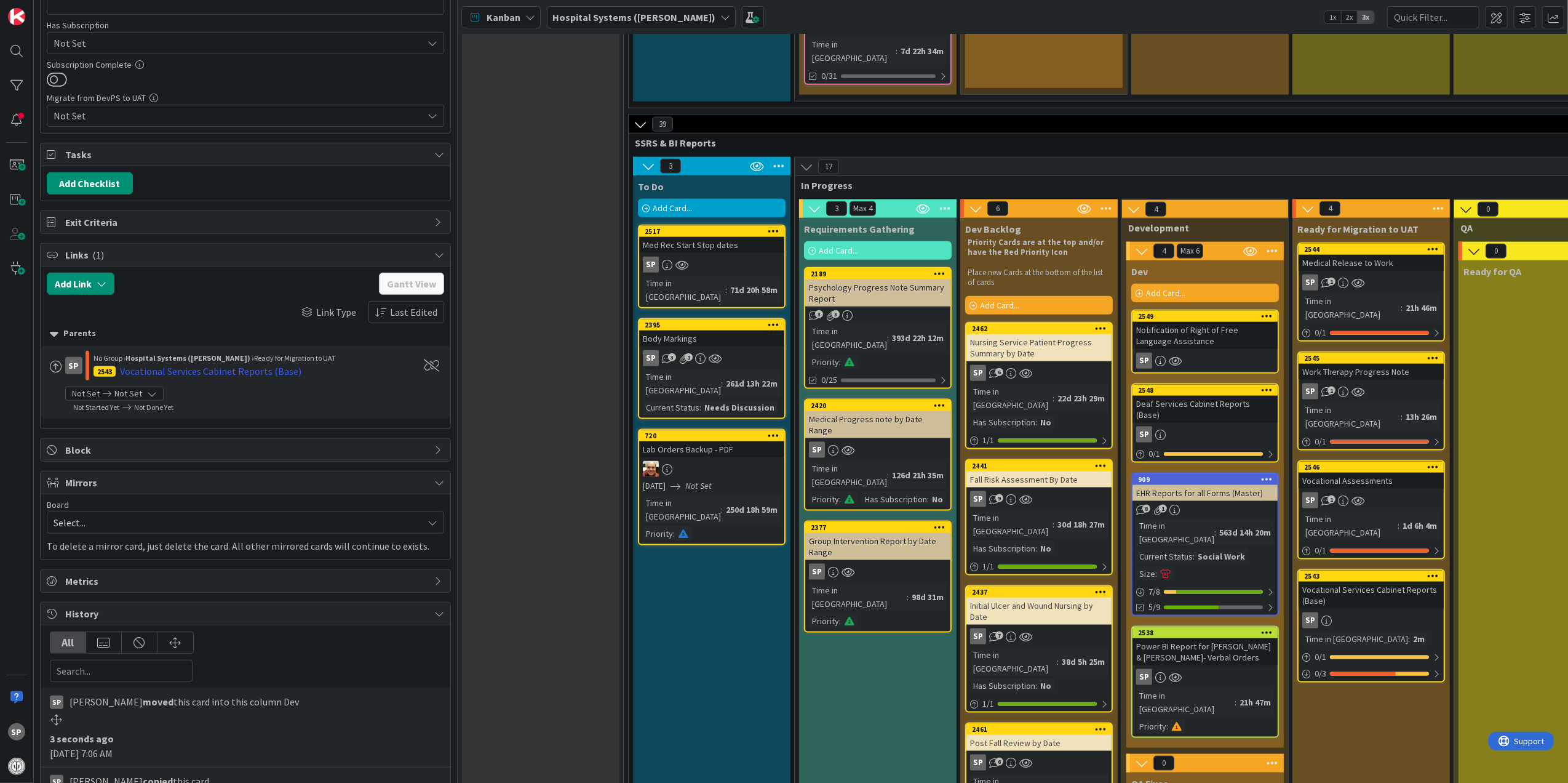
scroll to position [821, 0]
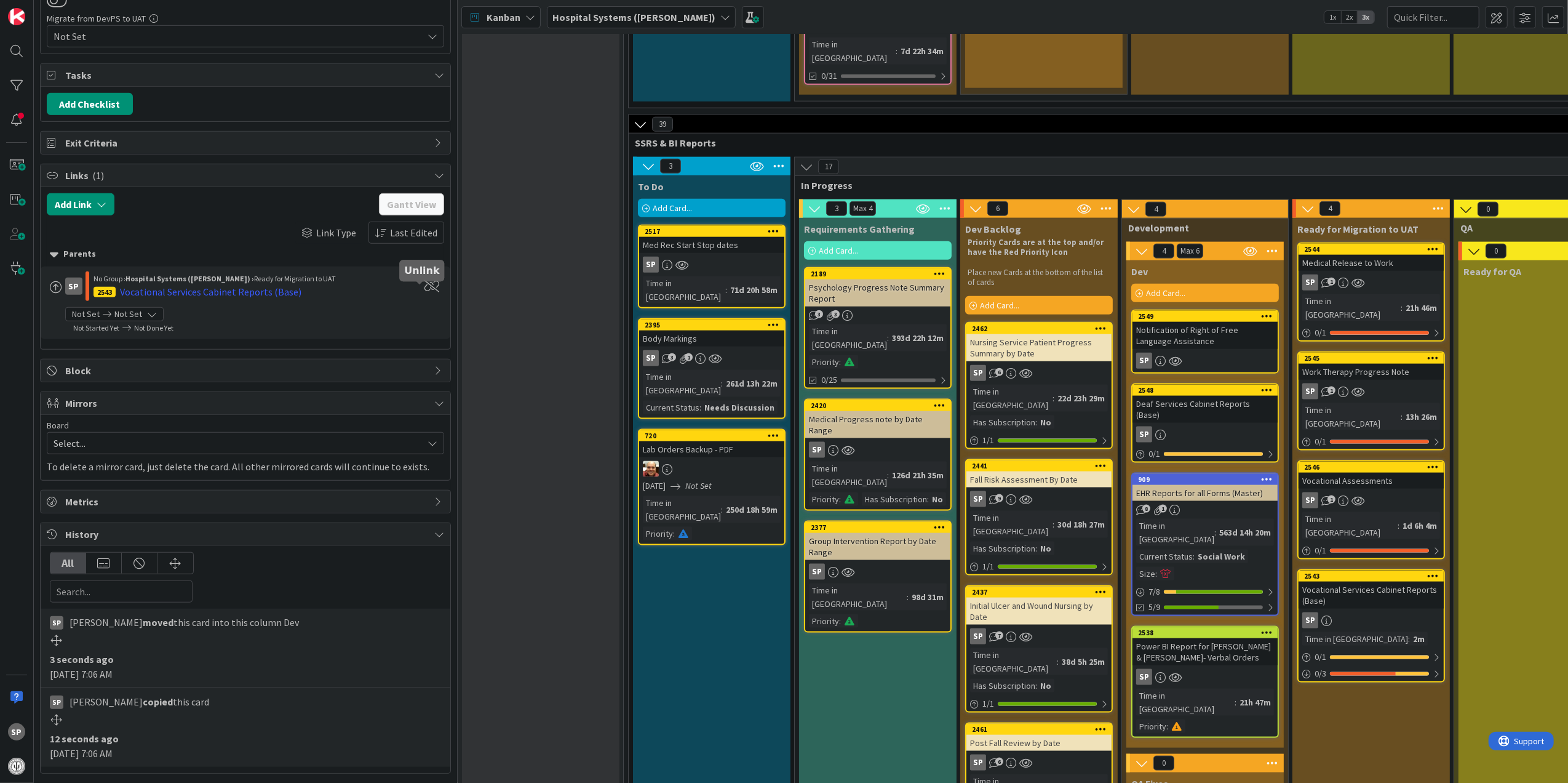
type input "Notification of Right of Free Language Assistance"
click at [424, 287] on span at bounding box center [432, 286] width 16 height 13
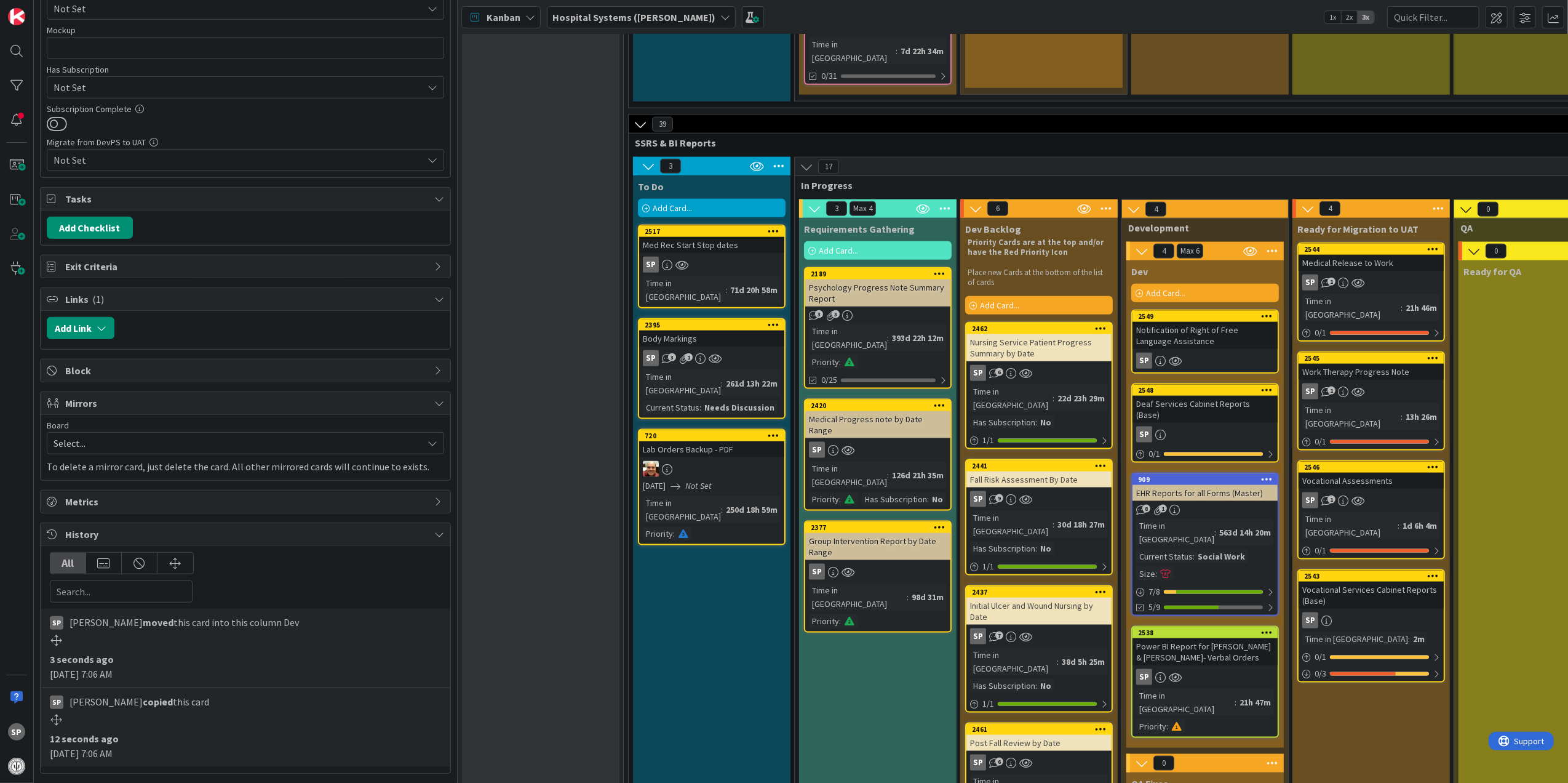
scroll to position [705, 0]
click at [87, 325] on button "Add Link" at bounding box center [80, 329] width 68 height 22
click at [141, 429] on input "text" at bounding box center [138, 434] width 172 height 22
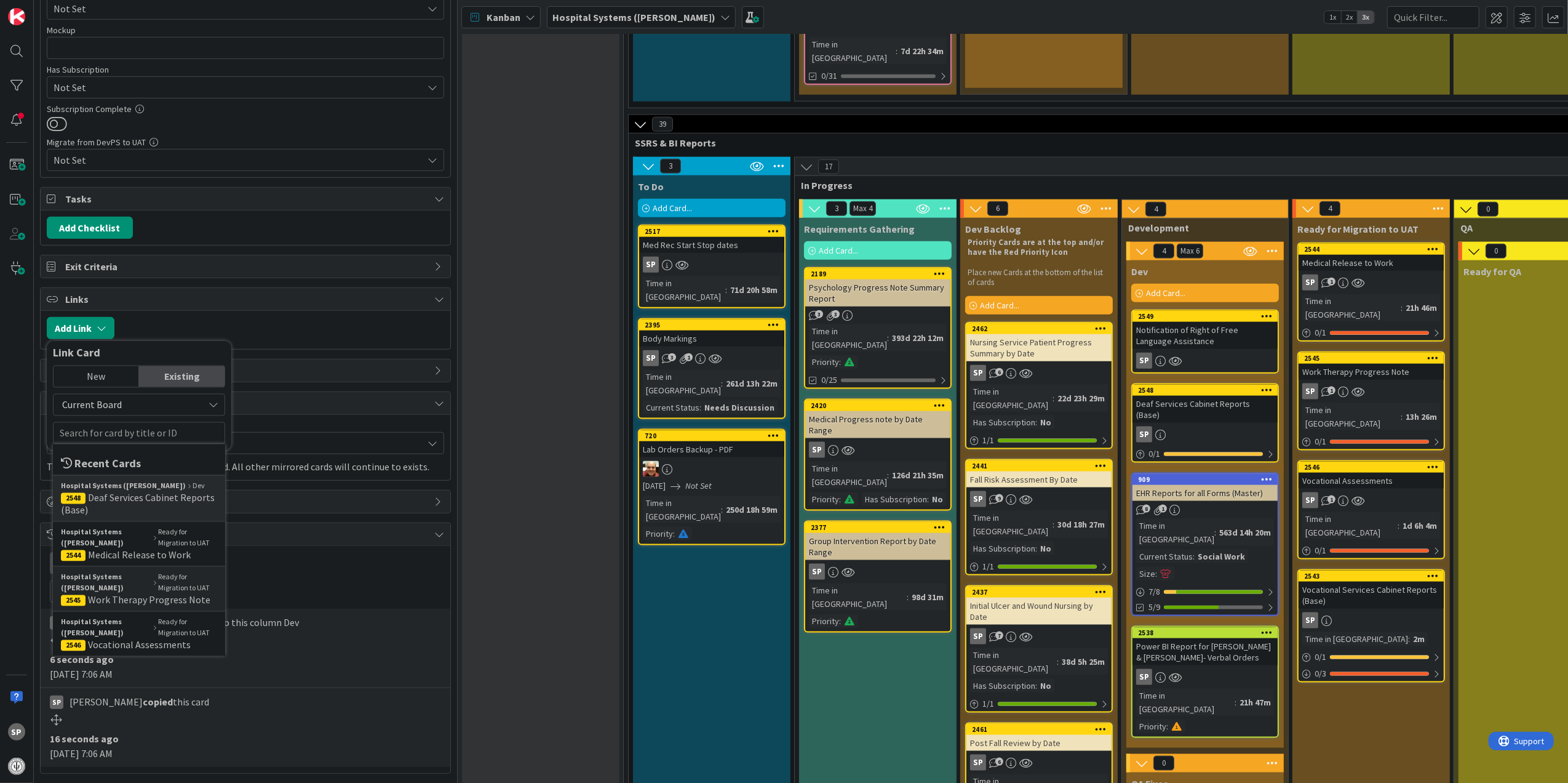
click at [168, 500] on span "Deaf Services Cabinet Reports (Base)" at bounding box center [138, 504] width 154 height 25
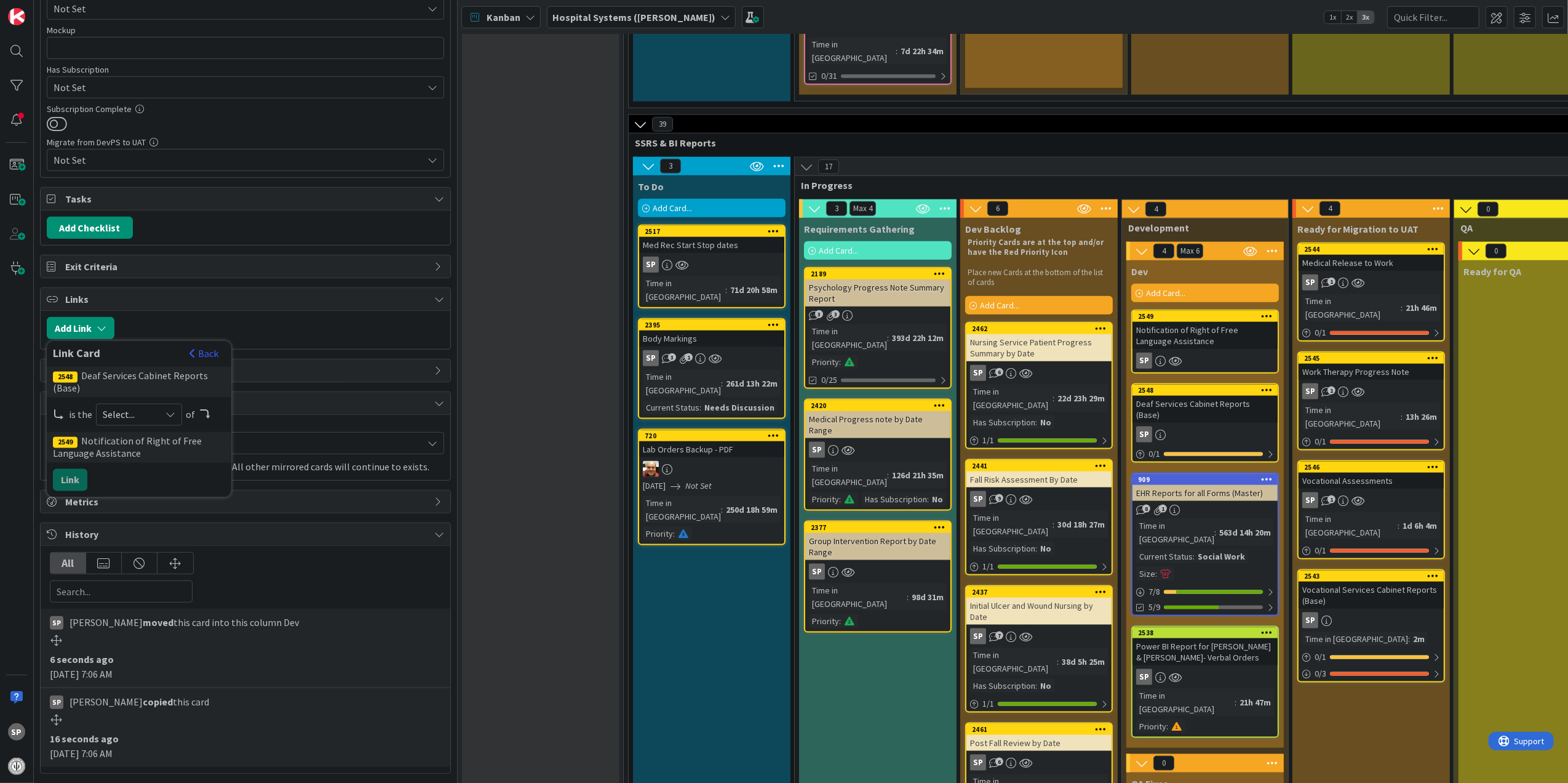
click at [138, 420] on div "Select..." at bounding box center [139, 415] width 86 height 22
click at [148, 447] on span "parent" at bounding box center [204, 443] width 139 height 19
click at [73, 473] on button "Link" at bounding box center [70, 481] width 34 height 22
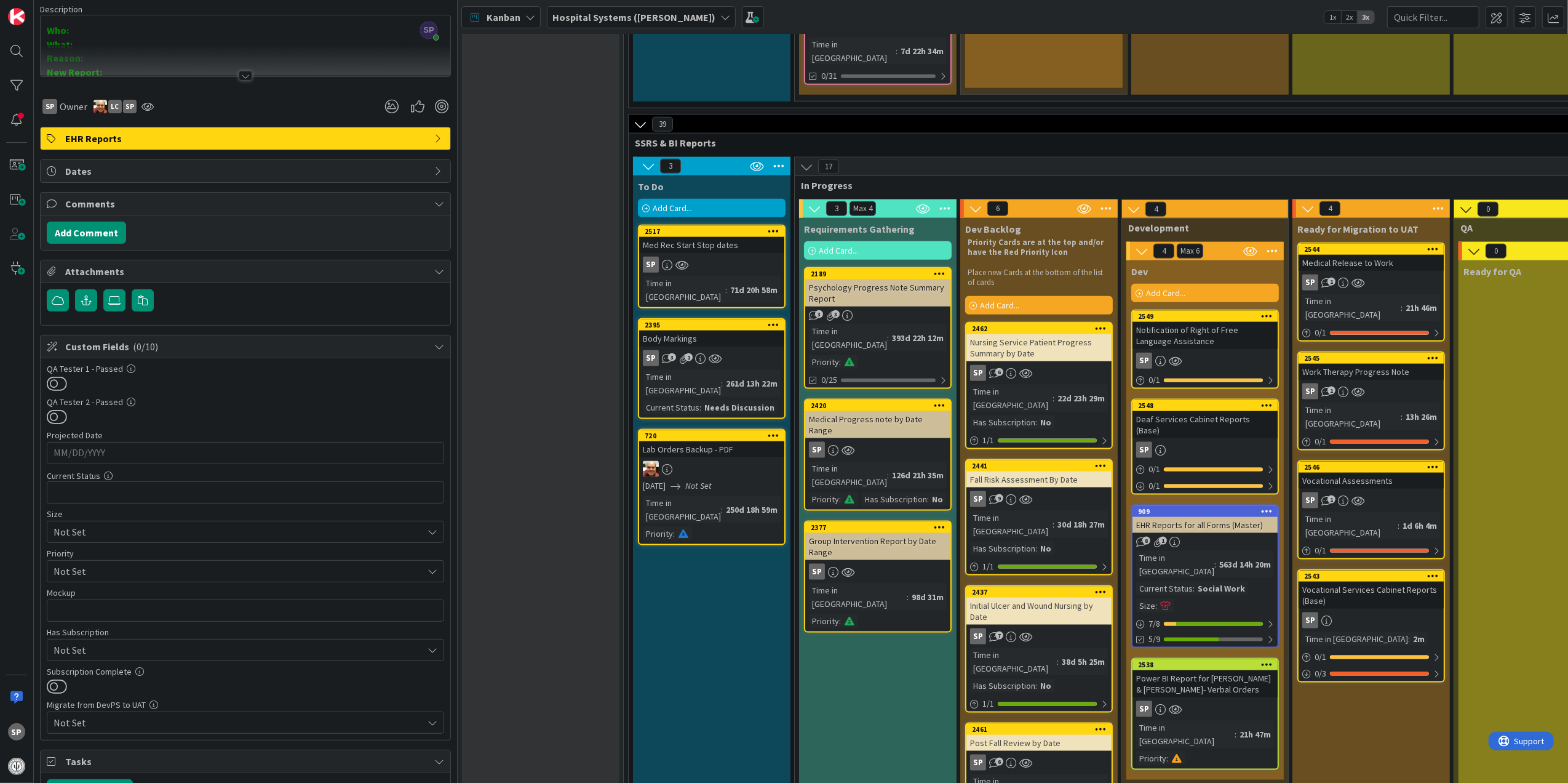
scroll to position [0, 0]
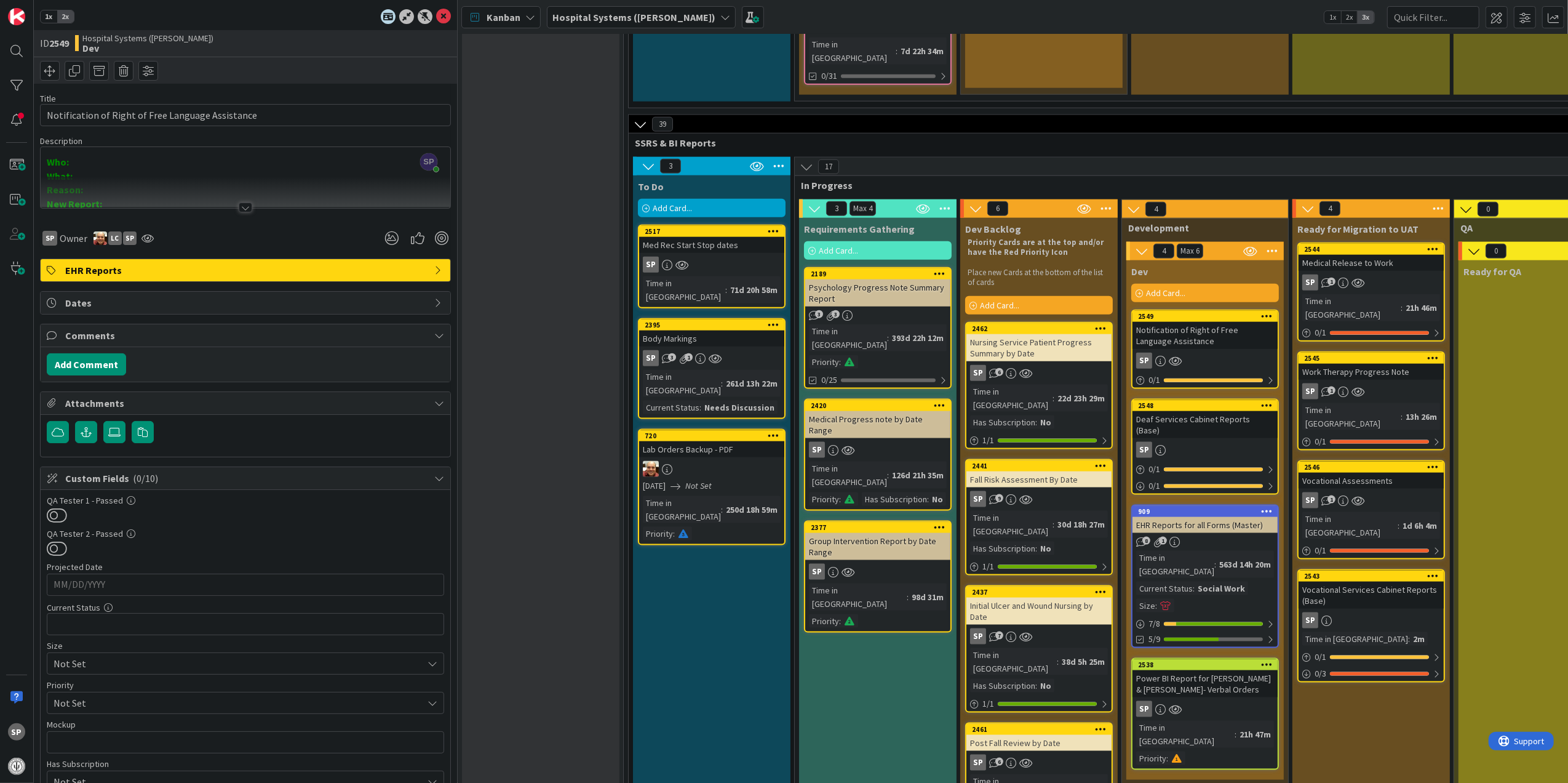
click at [240, 203] on div at bounding box center [246, 192] width 409 height 31
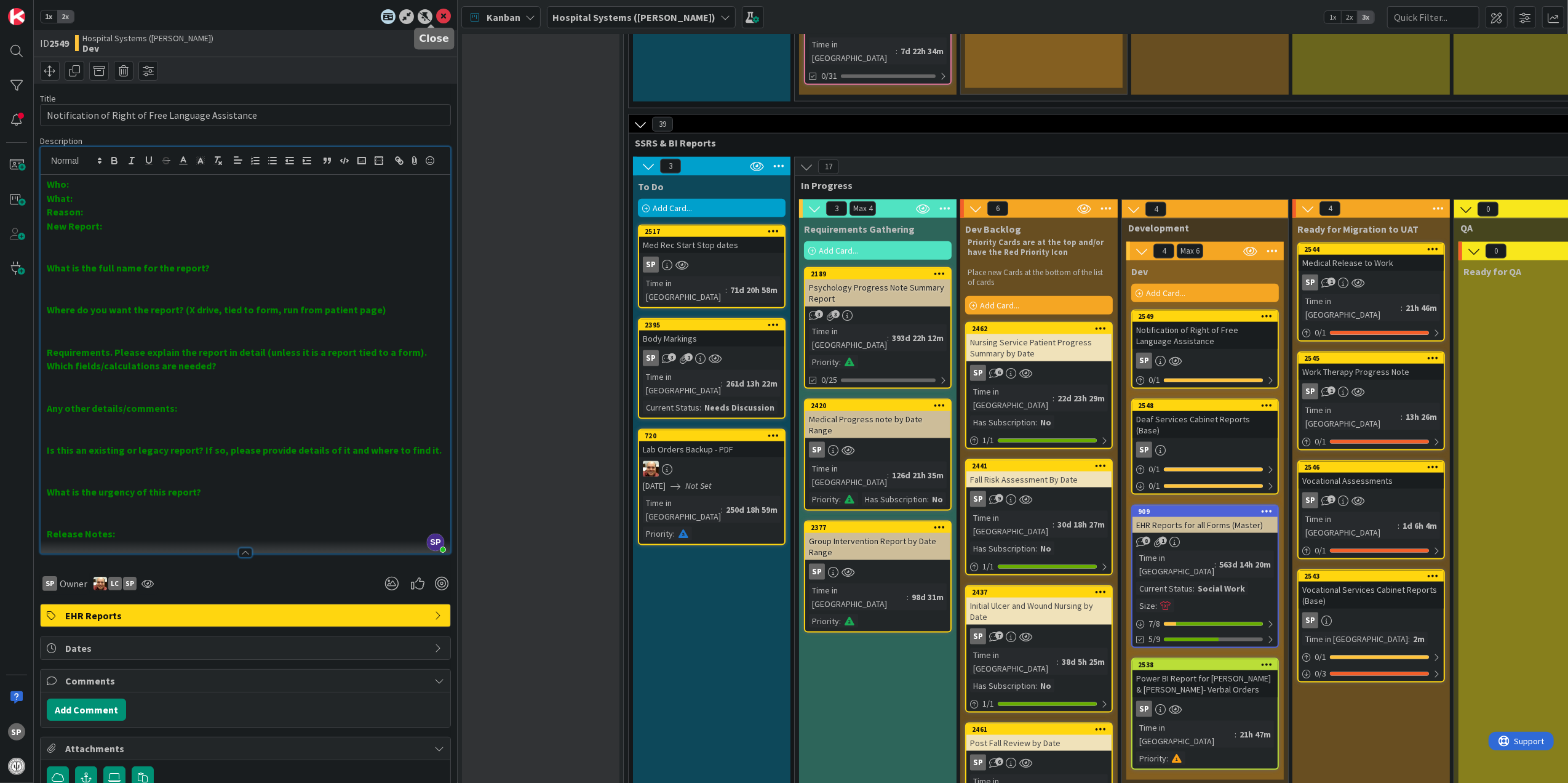
click at [436, 10] on icon at bounding box center [444, 16] width 15 height 15
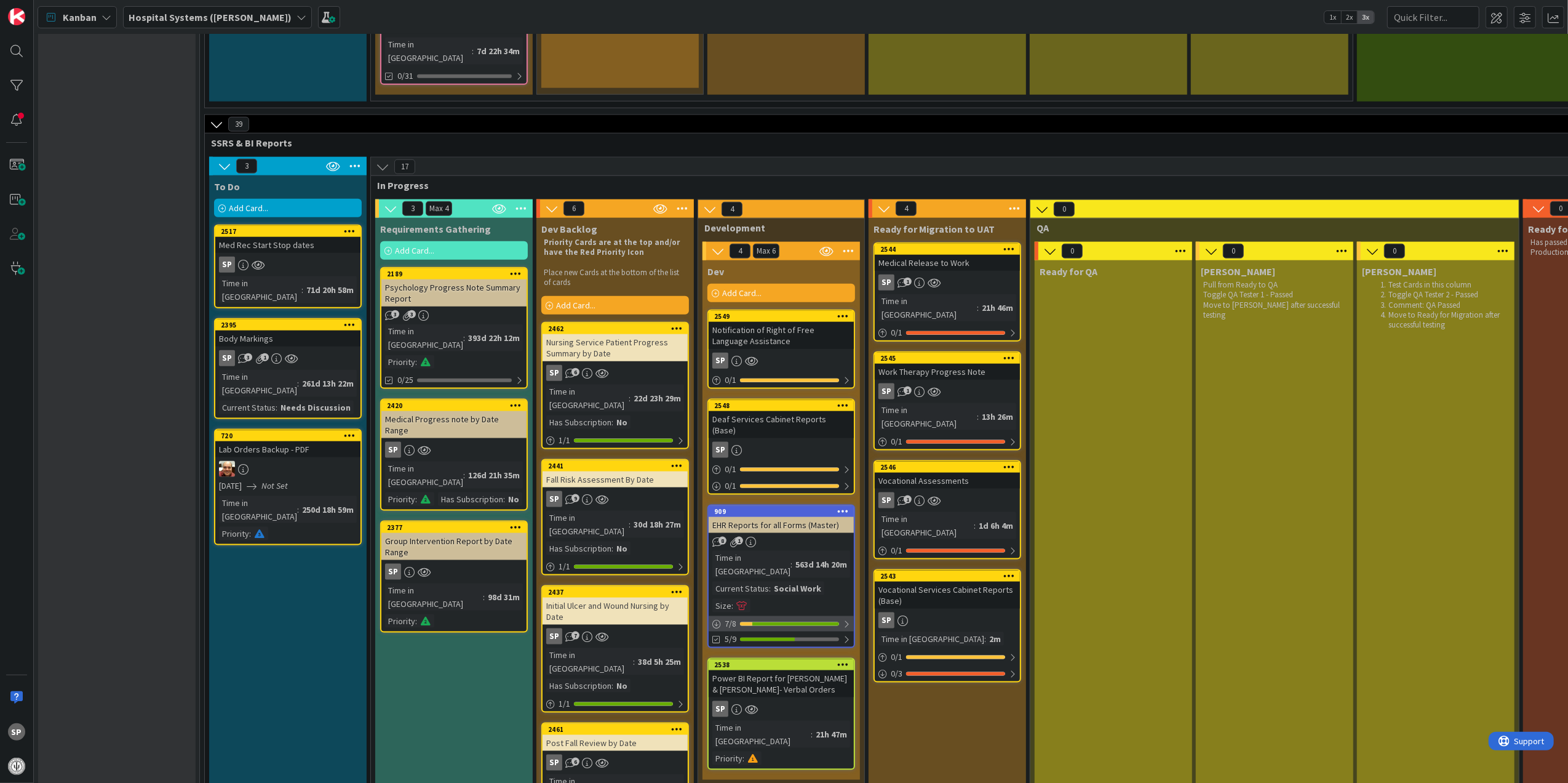
click at [847, 619] on div at bounding box center [847, 624] width 7 height 10
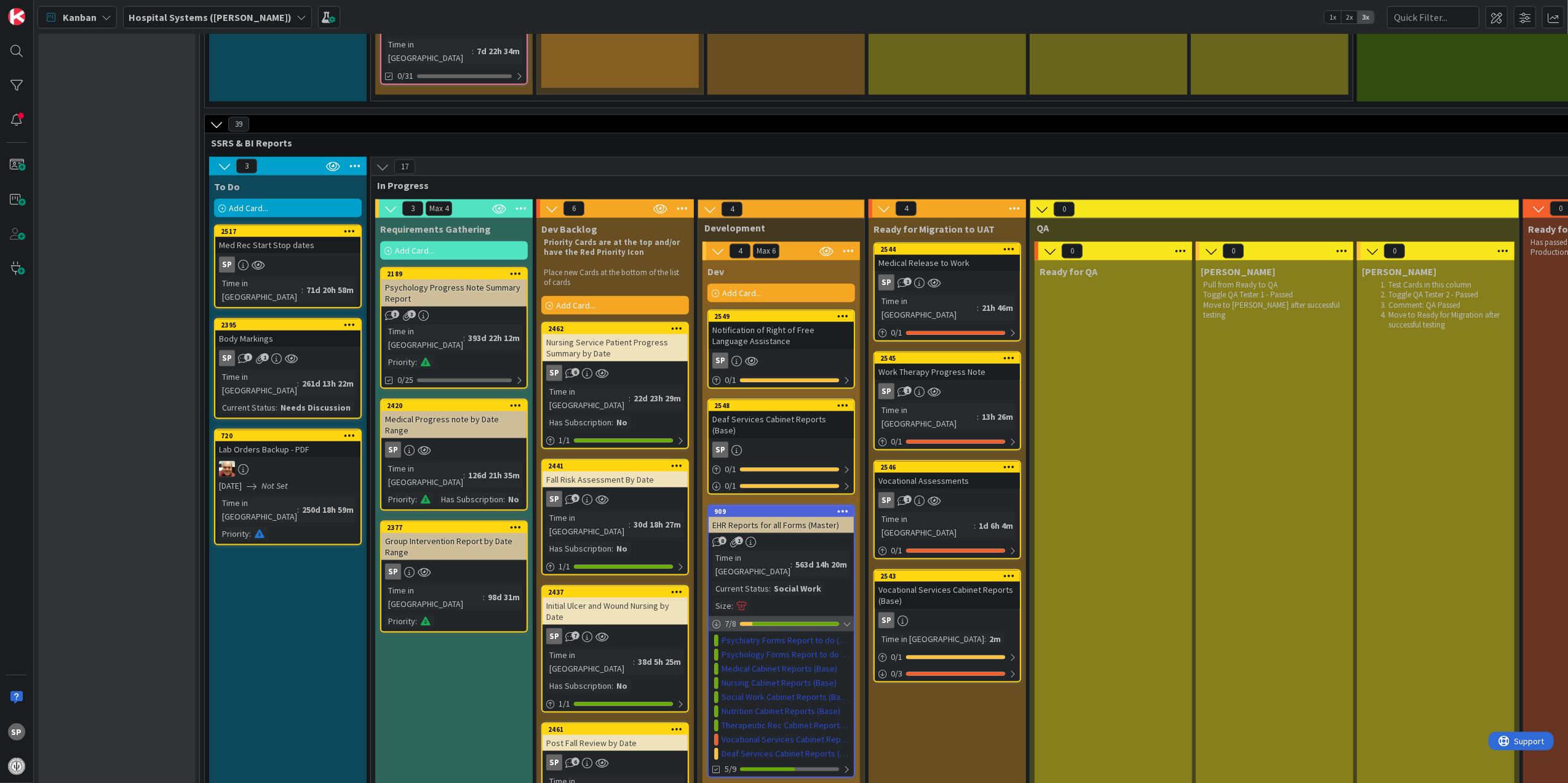
click at [850, 619] on div at bounding box center [847, 624] width 7 height 10
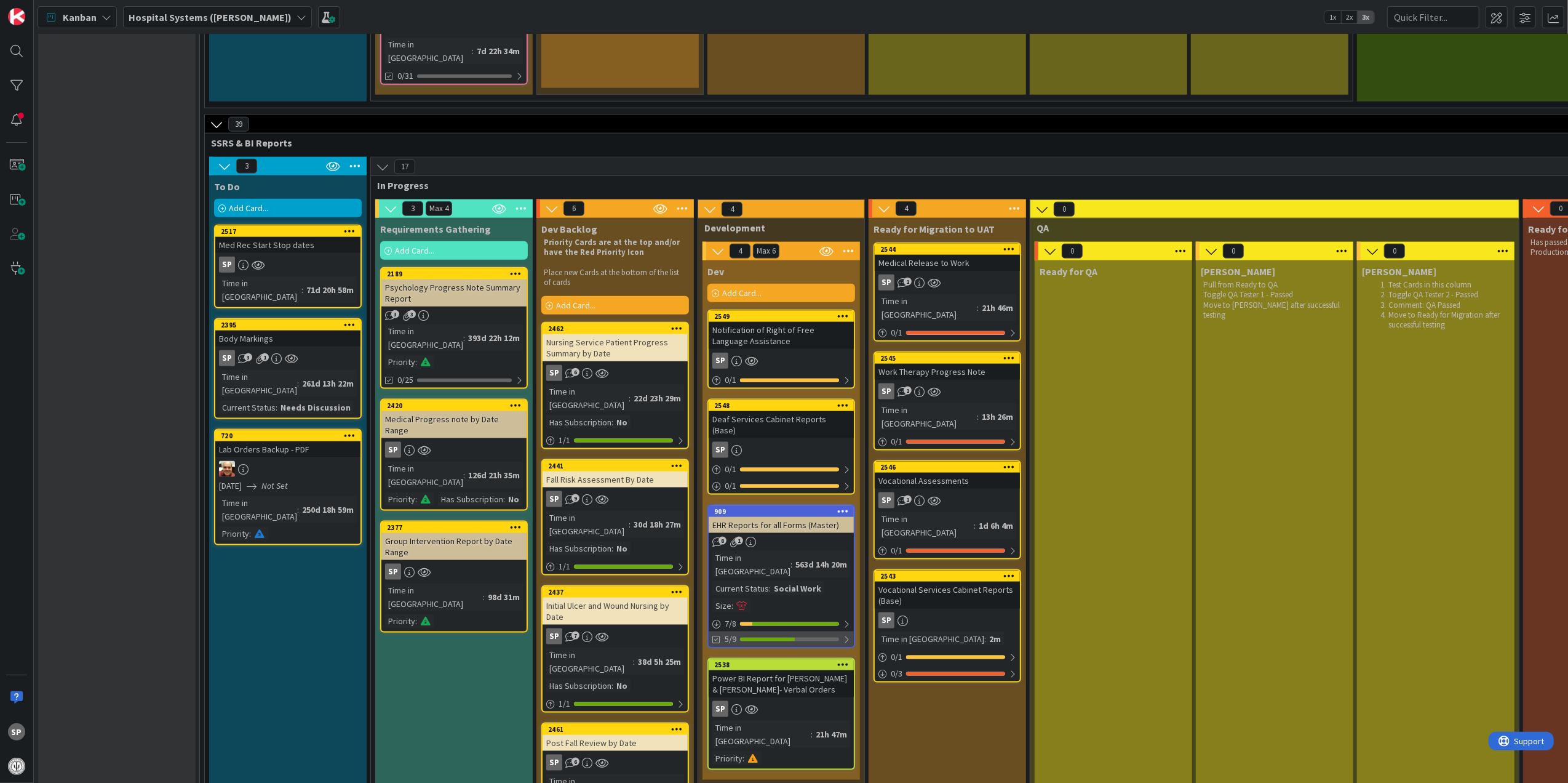
click at [847, 635] on div at bounding box center [847, 639] width 7 height 10
type textarea "x"
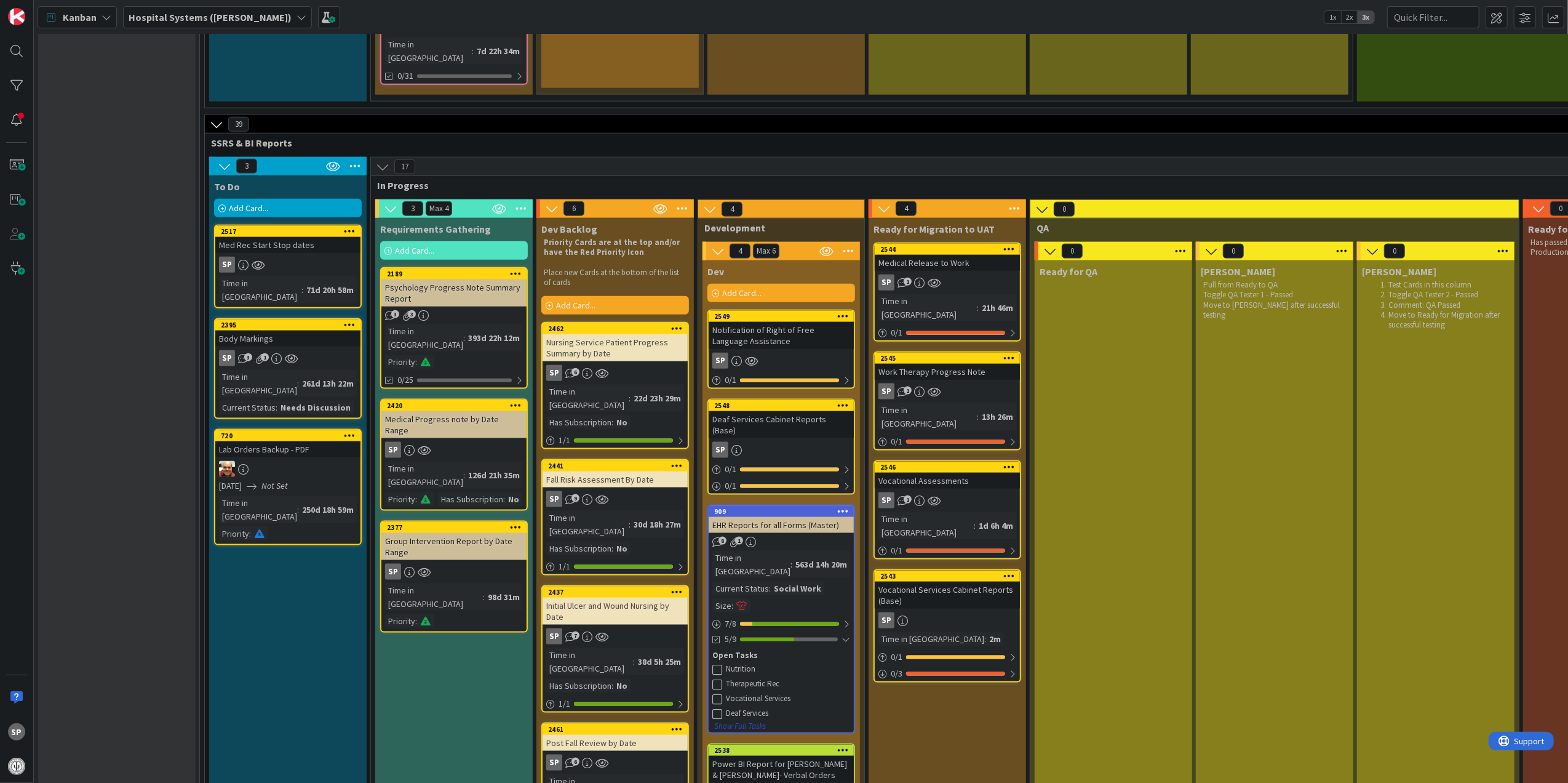
click at [756, 720] on button "Show Full Tasks" at bounding box center [740, 726] width 53 height 13
click at [756, 720] on button "Hide Full Tasks" at bounding box center [739, 726] width 49 height 13
click at [854, 616] on div "7 / 8" at bounding box center [781, 624] width 145 height 16
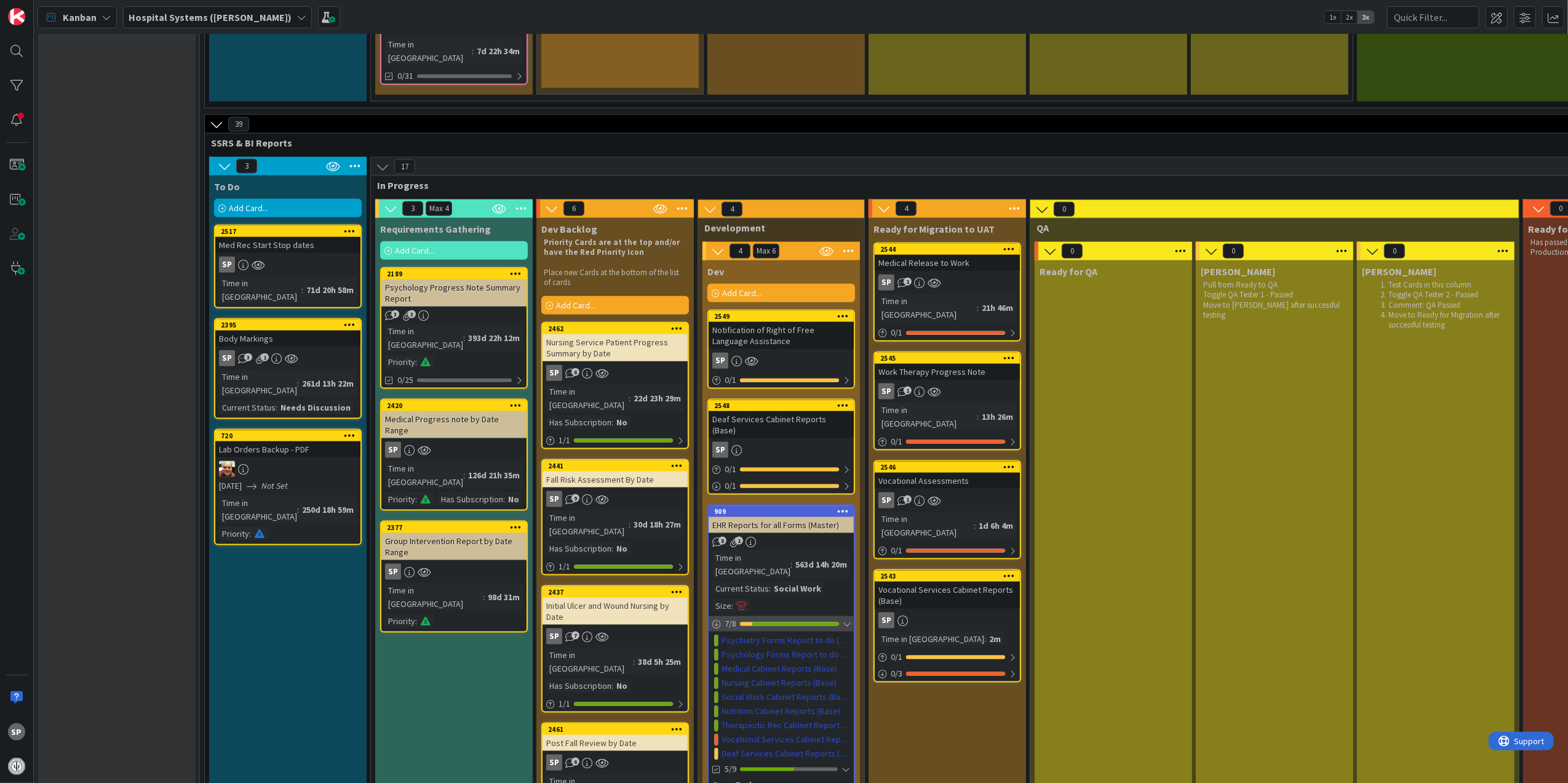
click at [845, 619] on div at bounding box center [847, 624] width 7 height 10
